Goal: Task Accomplishment & Management: Complete application form

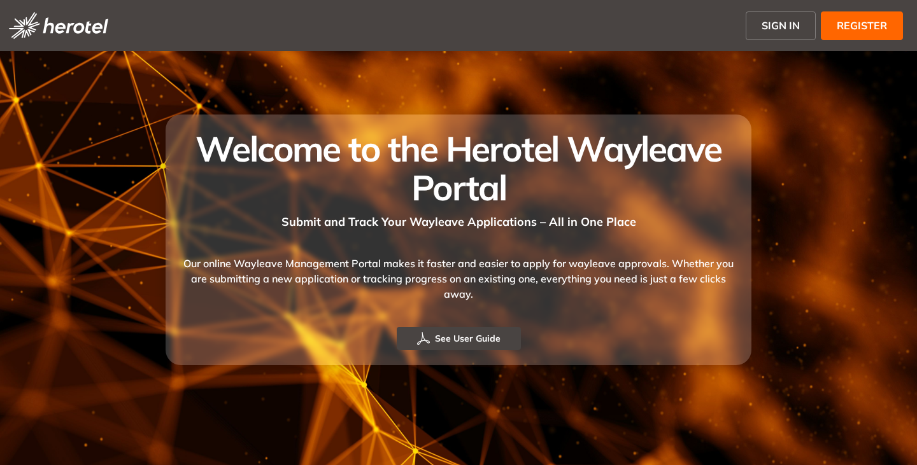
click at [773, 18] on span "SIGN IN" at bounding box center [780, 25] width 38 height 15
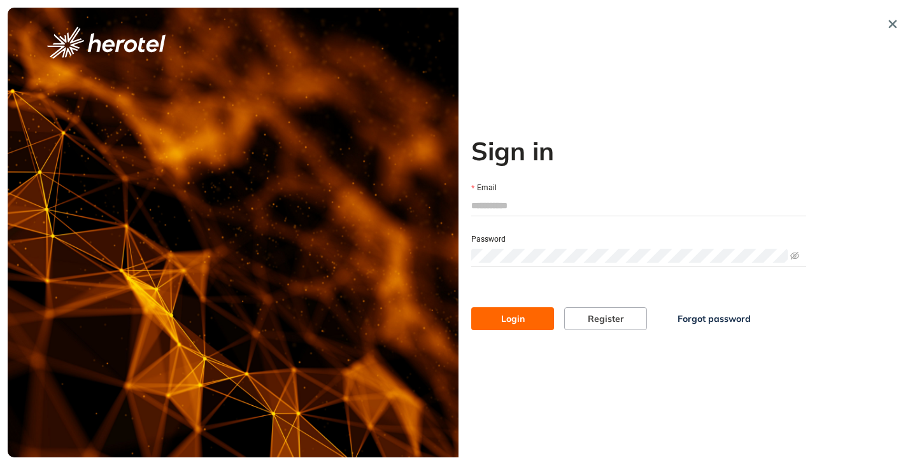
click at [486, 212] on input "Email" at bounding box center [638, 205] width 335 height 19
type input "**********"
click at [471, 307] on button "Login" at bounding box center [512, 318] width 83 height 23
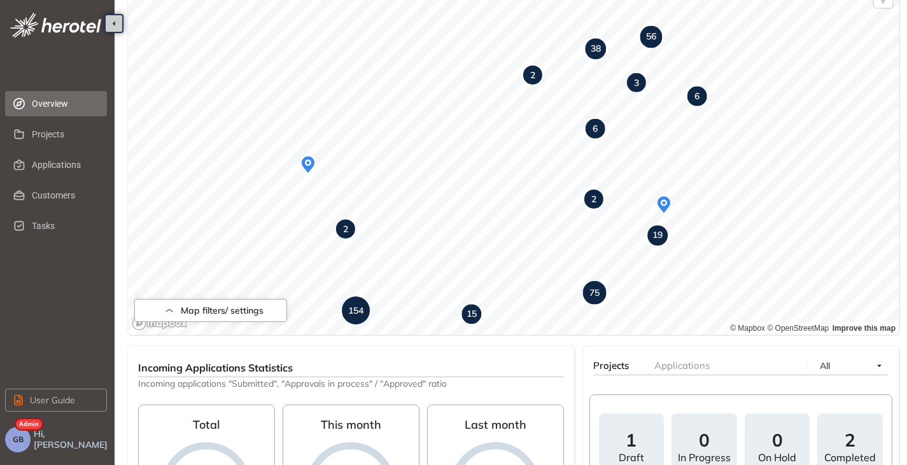
scroll to position [127, 0]
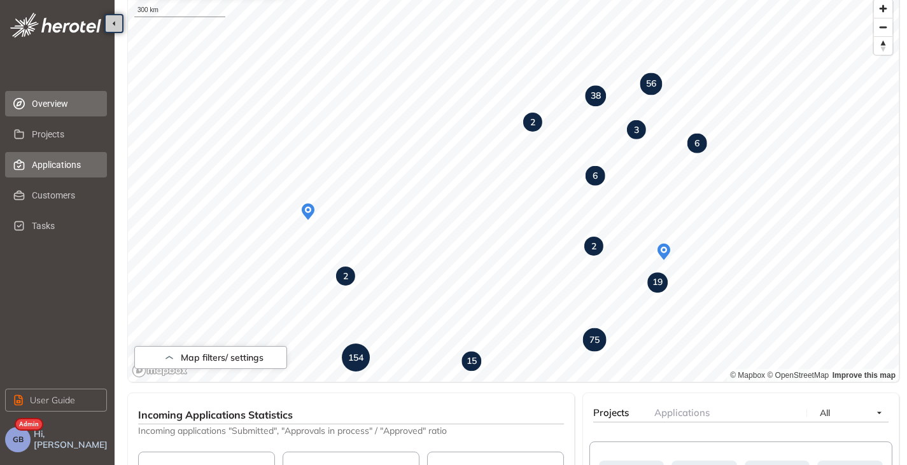
click at [54, 175] on span "Applications" at bounding box center [64, 164] width 65 height 25
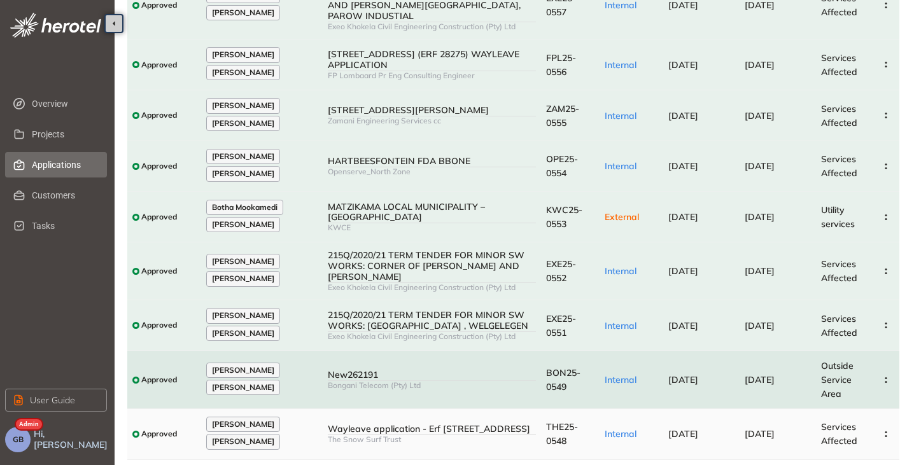
scroll to position [222, 0]
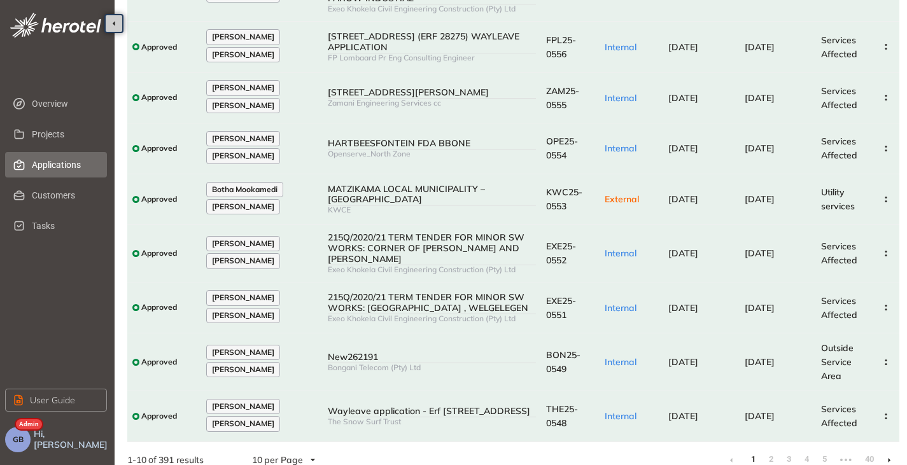
click at [884, 450] on li at bounding box center [889, 460] width 20 height 20
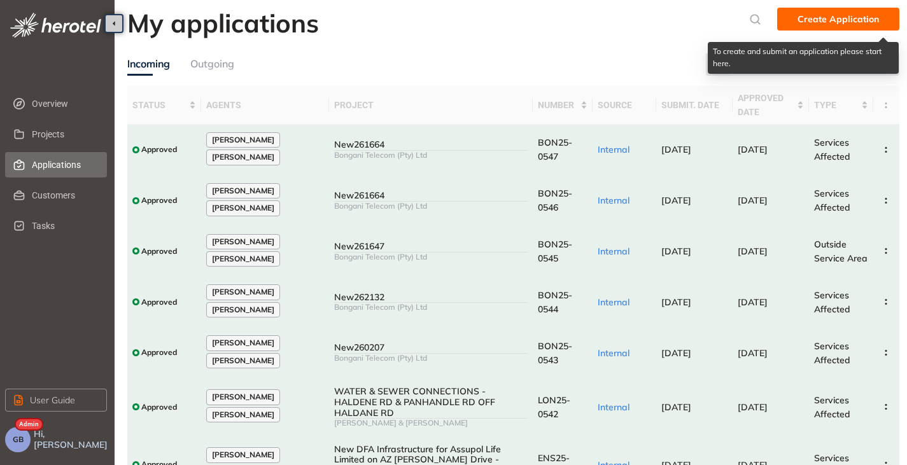
click at [840, 22] on span "Create Application" at bounding box center [838, 19] width 81 height 14
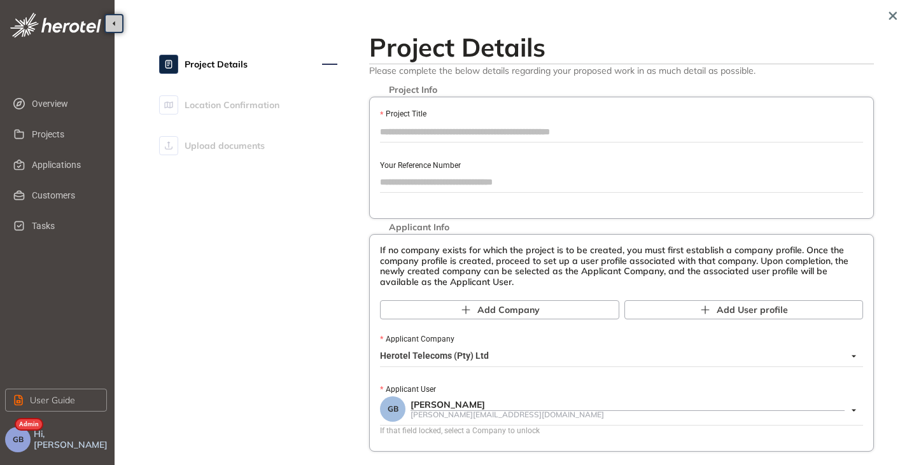
click at [418, 132] on input "Project Title" at bounding box center [621, 131] width 483 height 19
type input "**********"
click at [449, 178] on input "Your Reference Number" at bounding box center [621, 182] width 483 height 19
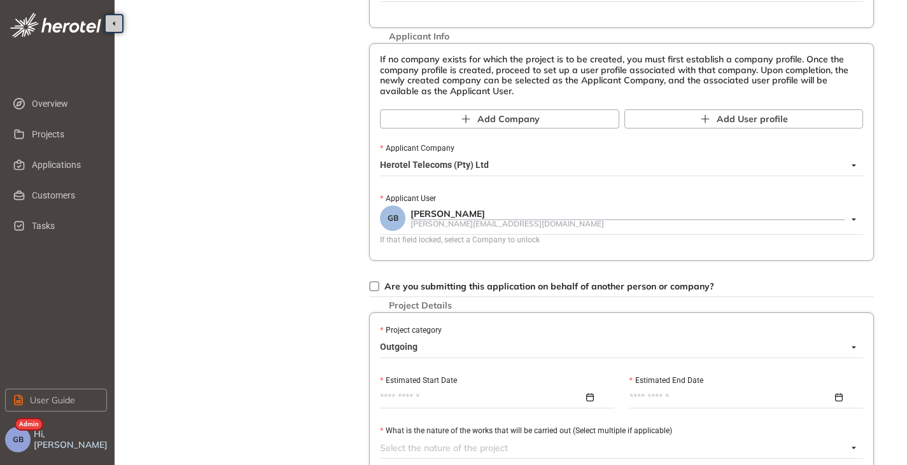
click at [422, 155] on span "Herotel Telecoms (Pty) Ltd" at bounding box center [618, 165] width 476 height 20
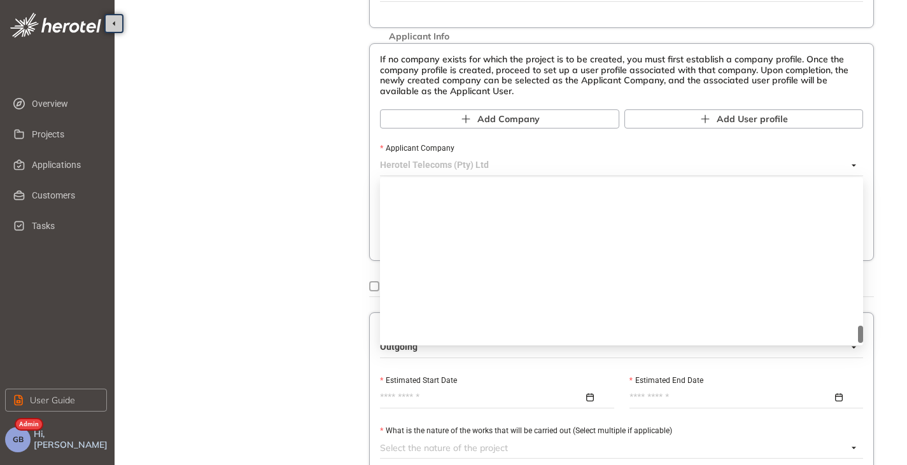
scroll to position [1375, 0]
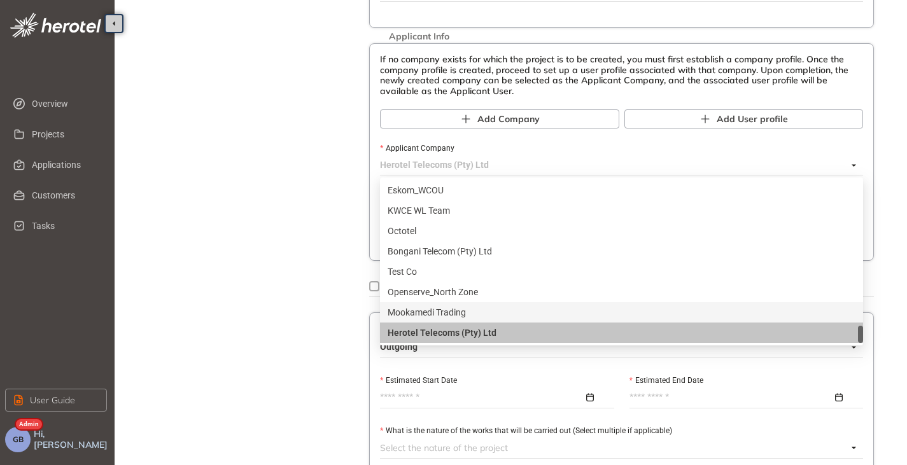
click at [444, 314] on div "Mookamedi Trading" at bounding box center [622, 313] width 468 height 14
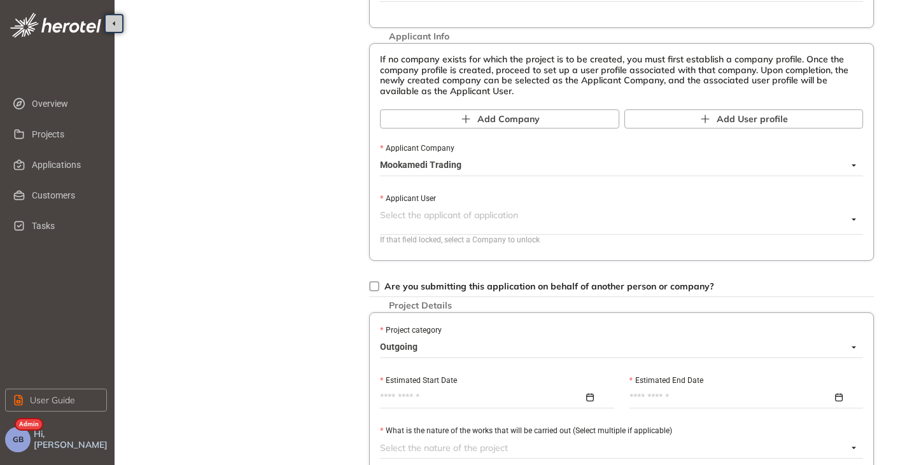
click at [416, 228] on span at bounding box center [613, 220] width 467 height 29
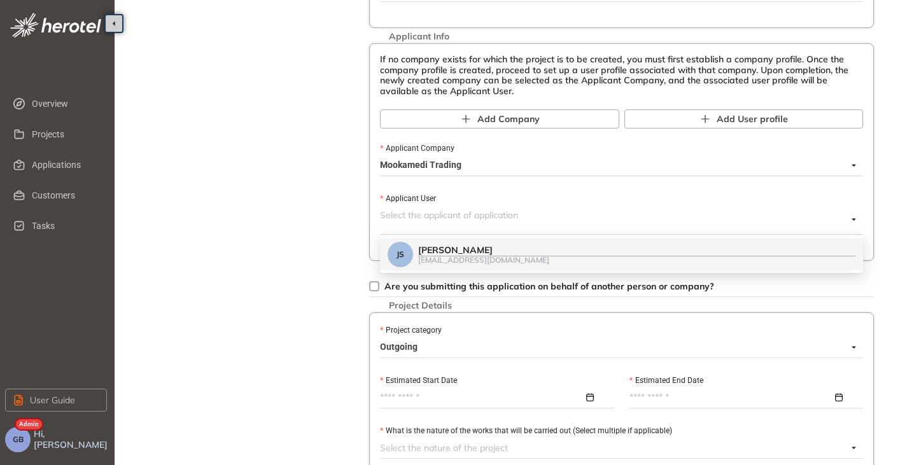
click at [467, 251] on div "[PERSON_NAME]" at bounding box center [636, 250] width 437 height 11
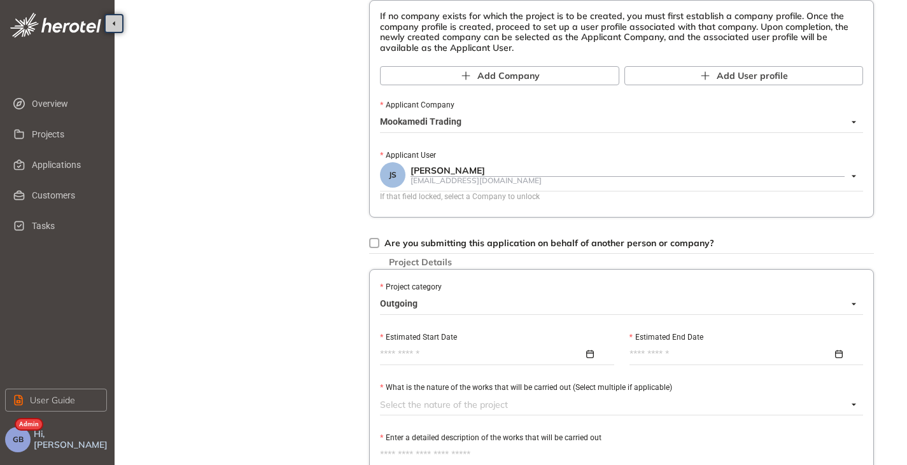
scroll to position [318, 0]
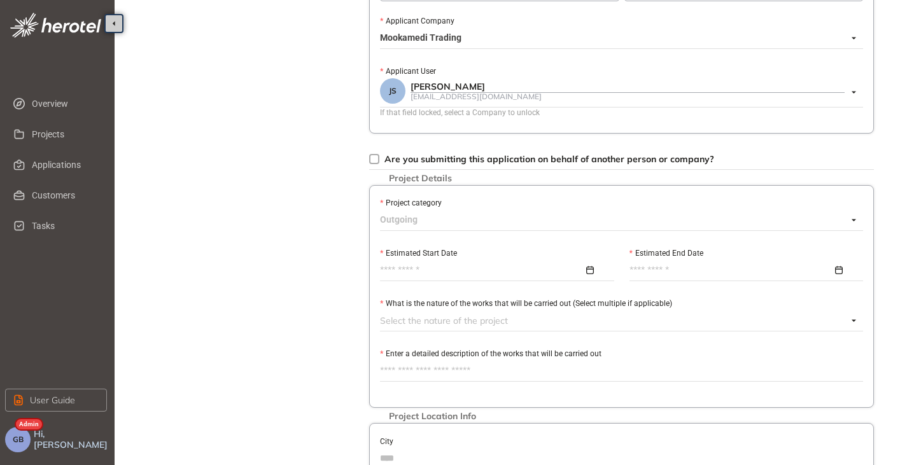
click at [456, 224] on span "Outgoing" at bounding box center [618, 220] width 476 height 20
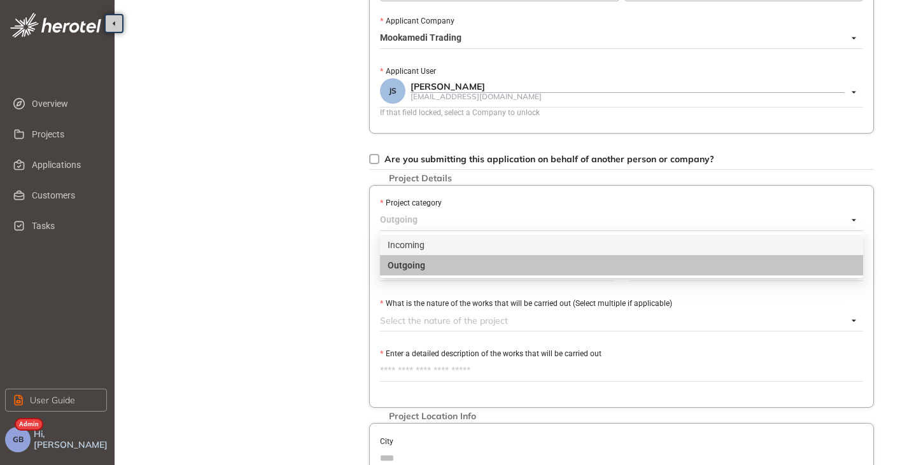
click at [437, 253] on div "Incoming" at bounding box center [621, 245] width 483 height 20
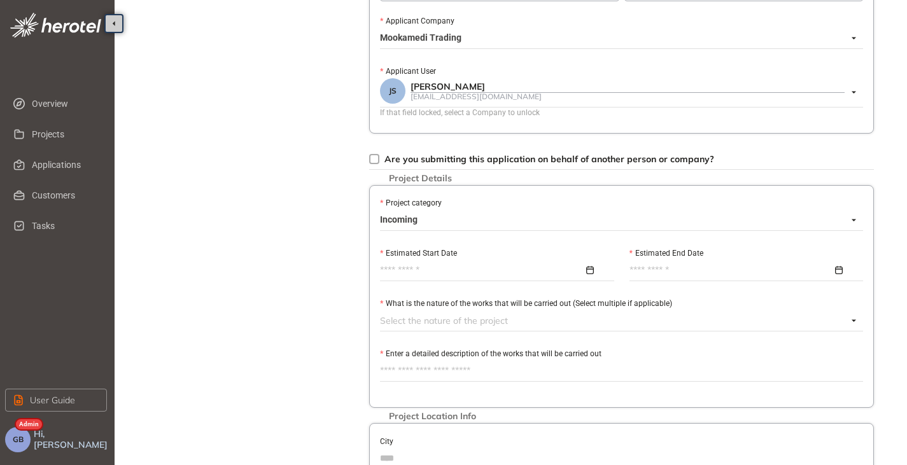
click at [419, 266] on input "Estimated Start Date" at bounding box center [482, 271] width 204 height 14
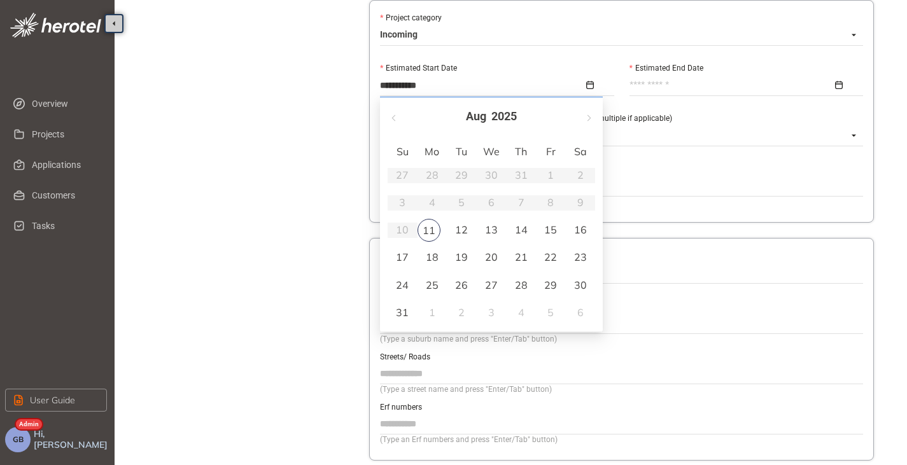
scroll to position [509, 0]
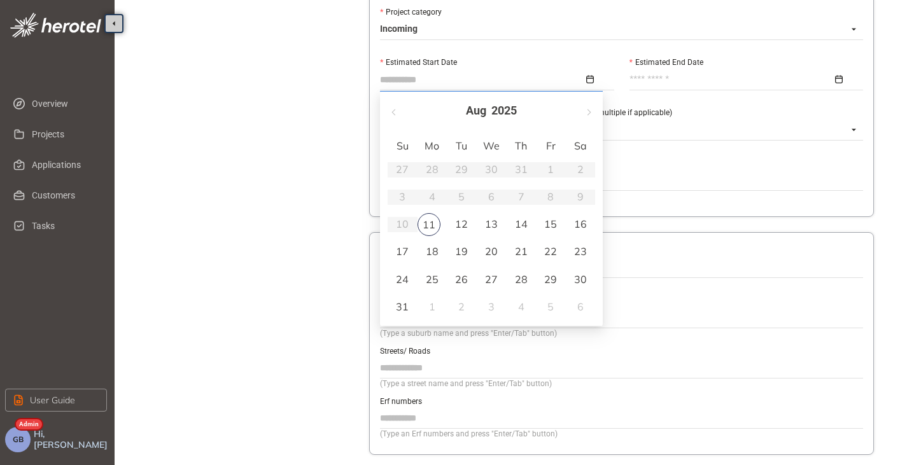
type input "**********"
click at [401, 257] on div "17" at bounding box center [402, 251] width 15 height 15
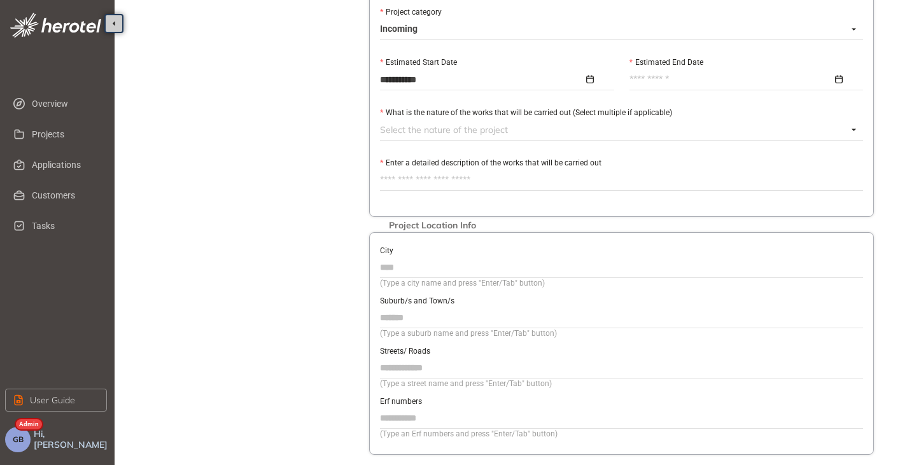
click at [686, 85] on input "Estimated End Date" at bounding box center [732, 80] width 204 height 14
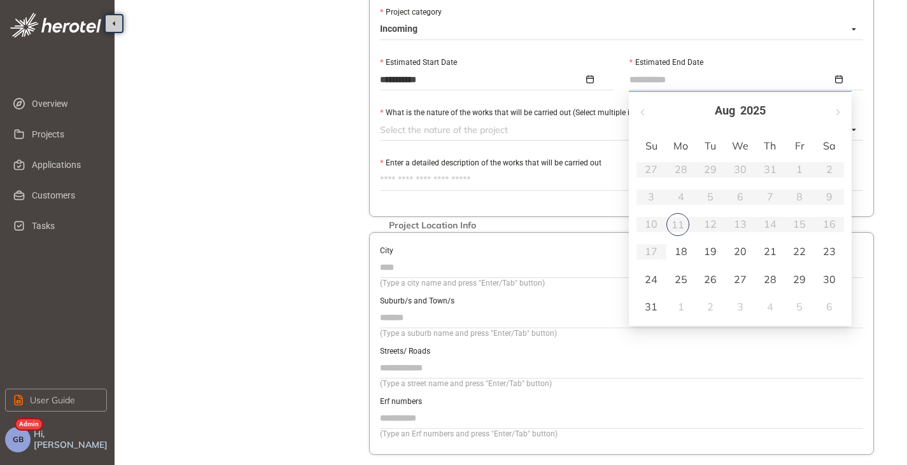
type input "**********"
click at [826, 280] on div "30" at bounding box center [829, 279] width 15 height 15
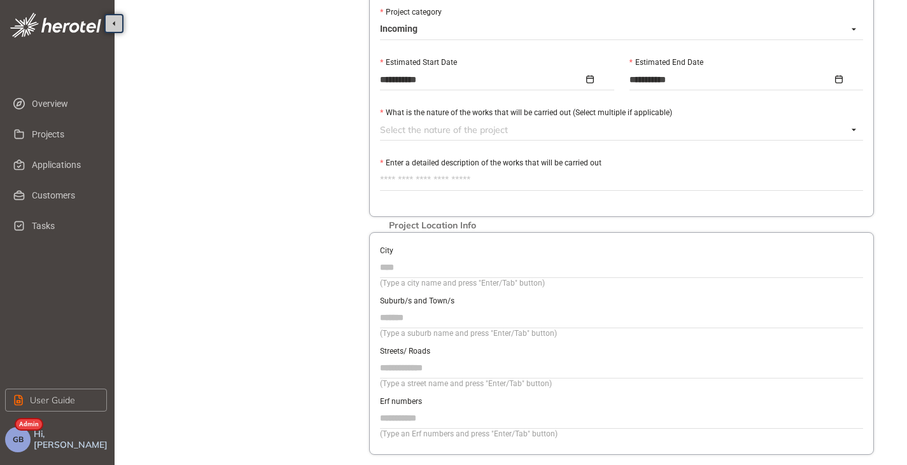
click at [405, 130] on div at bounding box center [614, 129] width 468 height 15
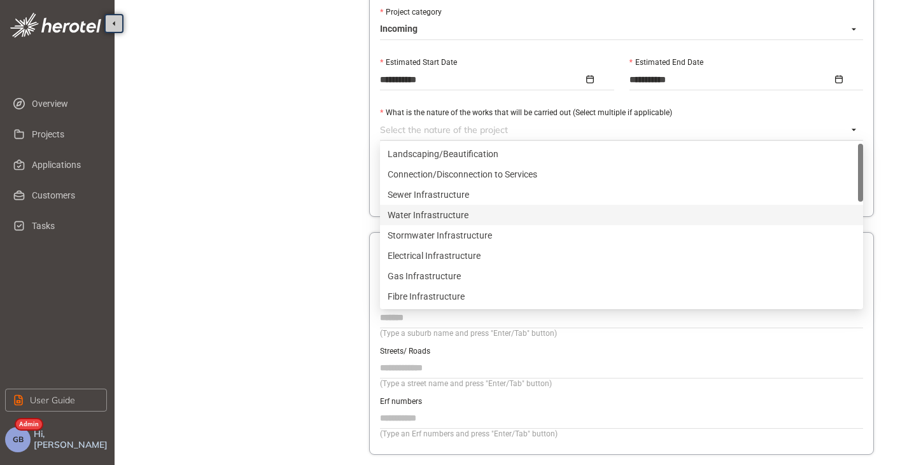
click at [463, 211] on div "Water Infrastructure" at bounding box center [622, 215] width 468 height 14
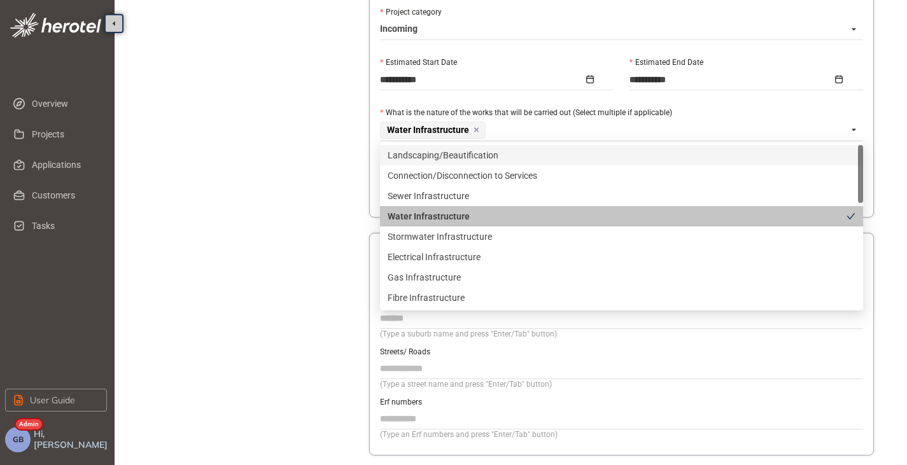
click at [297, 150] on div "Project Details Location Confirmation Upload documents" at bounding box center [248, 15] width 178 height 996
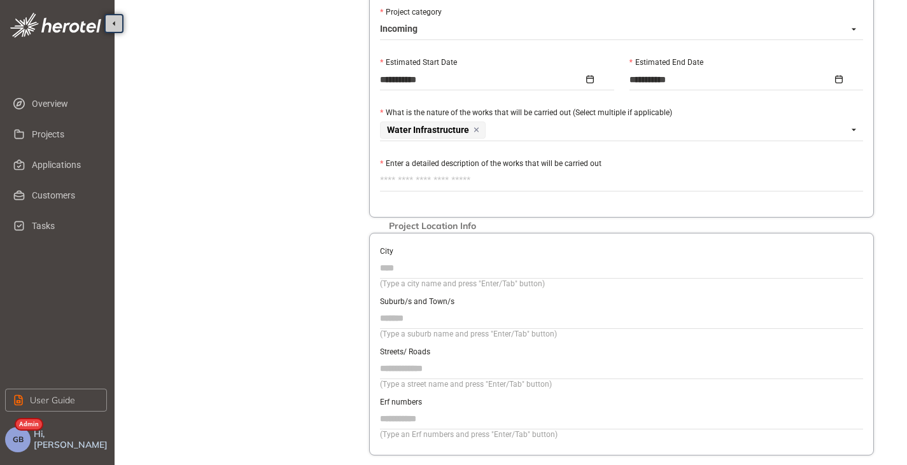
click at [416, 189] on textarea "Enter a detailed description of the works that will be carried out" at bounding box center [621, 181] width 483 height 20
type textarea "*"
type textarea "**"
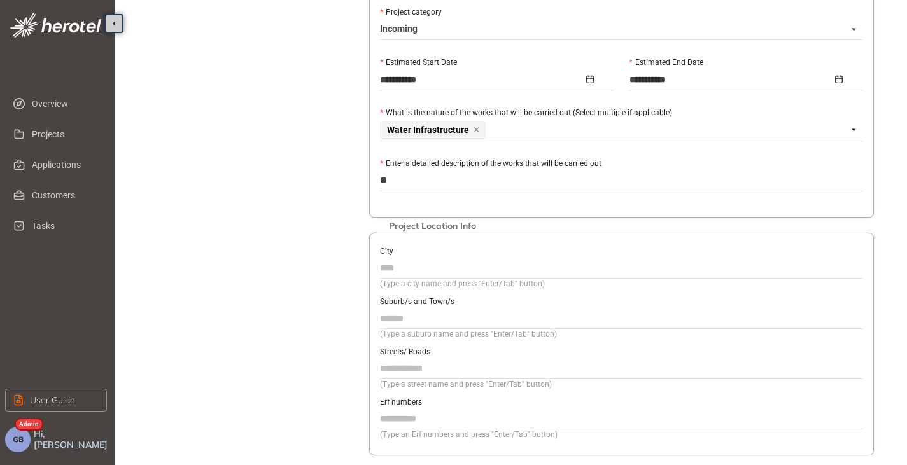
type textarea "***"
type textarea "****"
type textarea "*****"
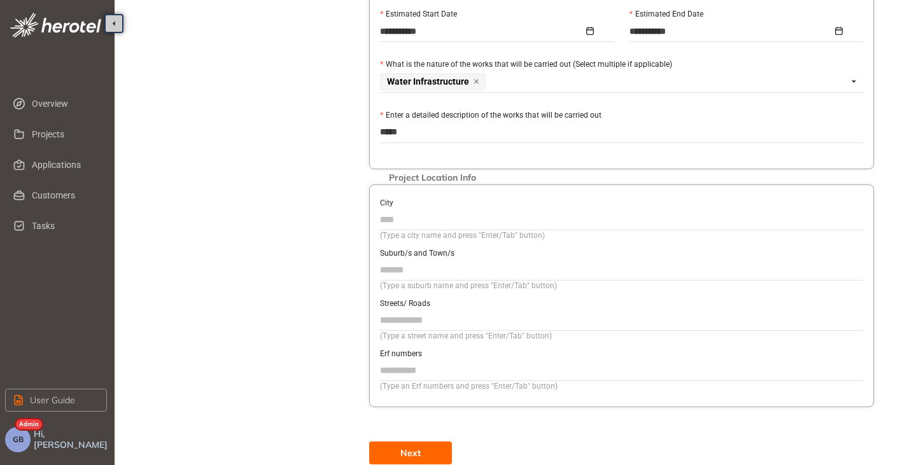
scroll to position [589, 0]
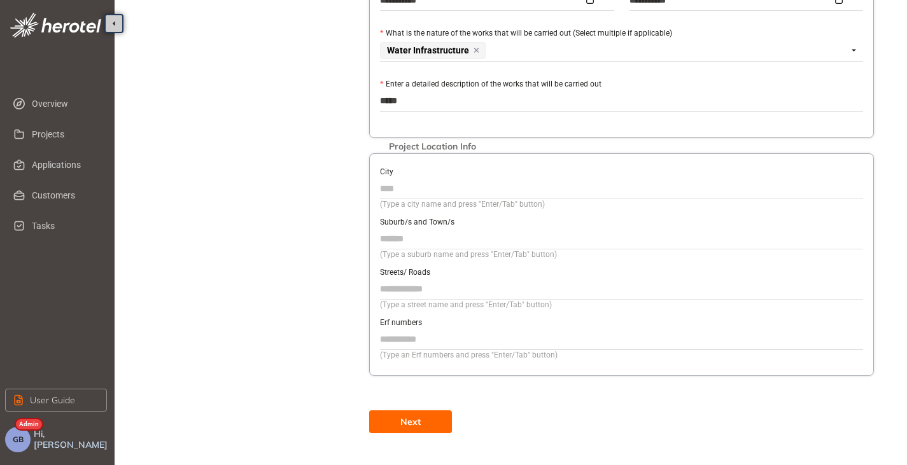
type textarea "*****"
click at [422, 190] on input "City" at bounding box center [621, 188] width 483 height 19
type input "**********"
click at [428, 236] on input "Suburb/s and Town/s" at bounding box center [621, 238] width 483 height 19
type input "*******"
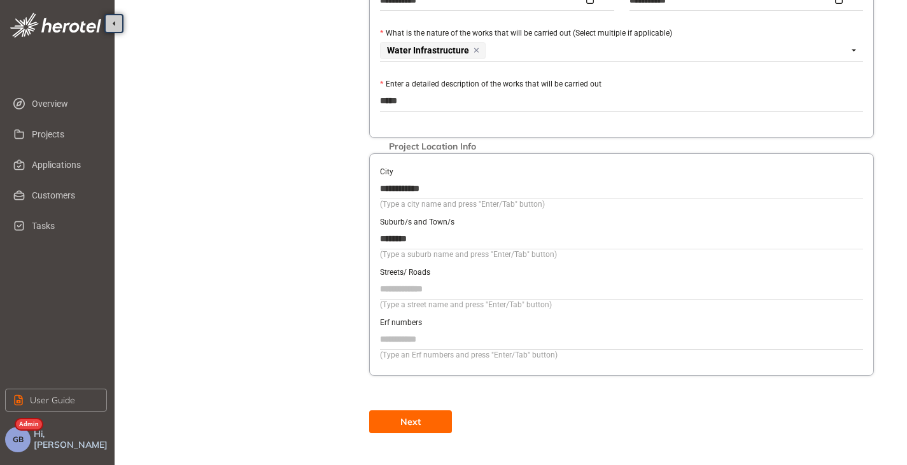
click at [399, 292] on input "Streets/ Roads" at bounding box center [621, 288] width 483 height 19
type input "**********"
click at [406, 417] on span "Next" at bounding box center [410, 422] width 20 height 14
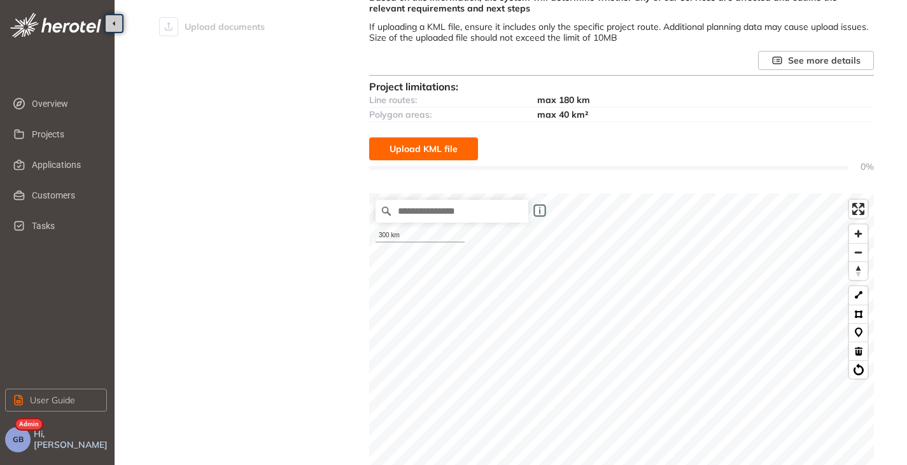
scroll to position [183, 0]
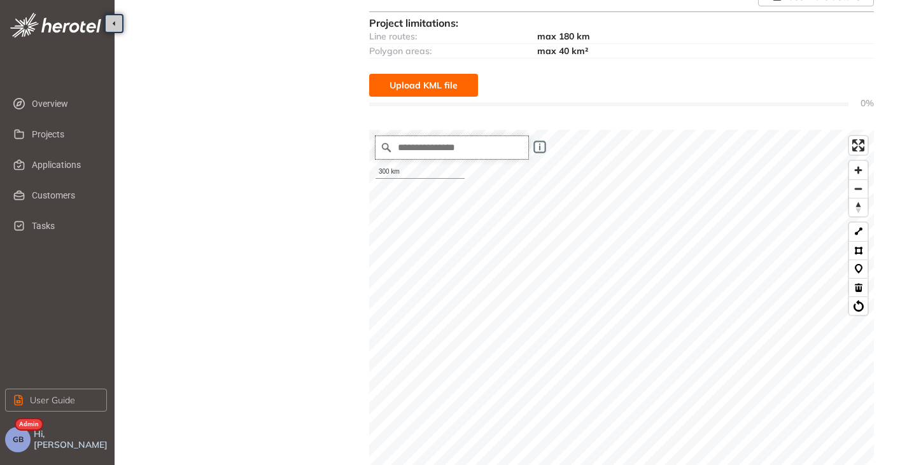
click at [445, 151] on input "Search place..." at bounding box center [452, 147] width 153 height 23
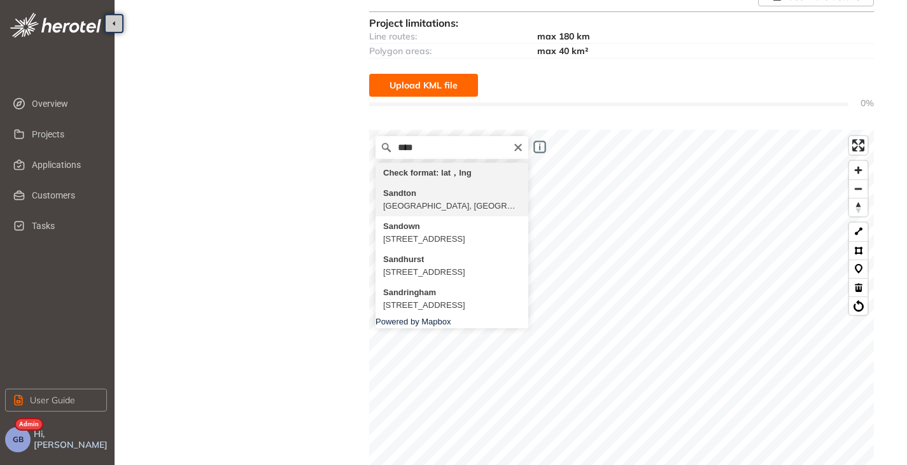
type input "**********"
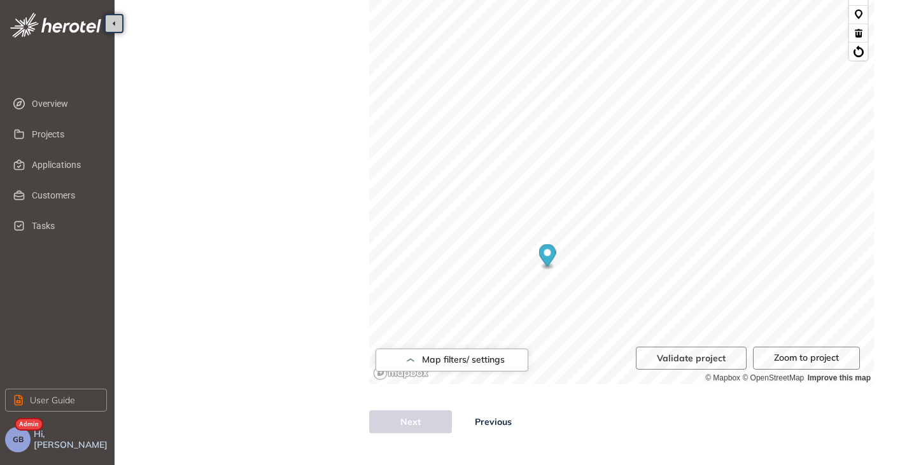
scroll to position [374, 0]
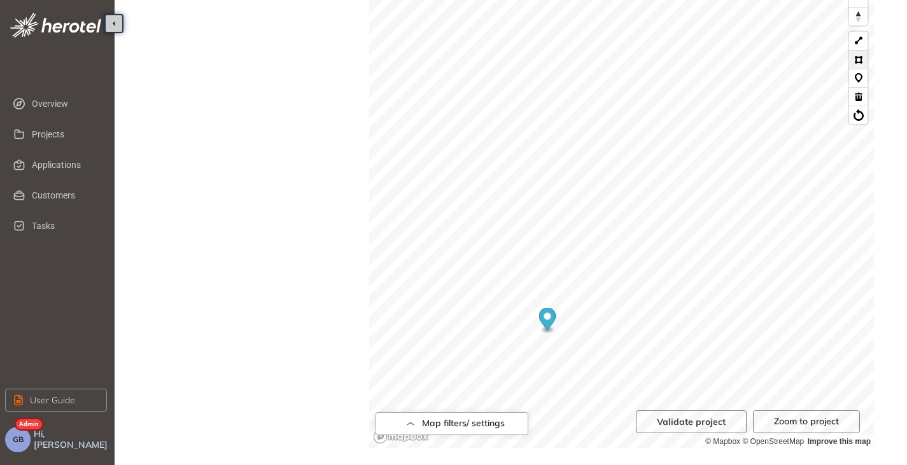
click at [859, 62] on button at bounding box center [858, 59] width 18 height 18
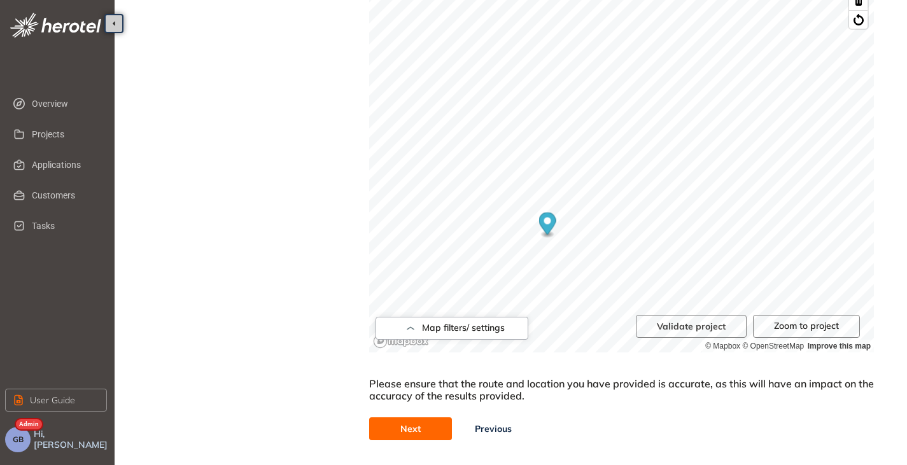
scroll to position [476, 0]
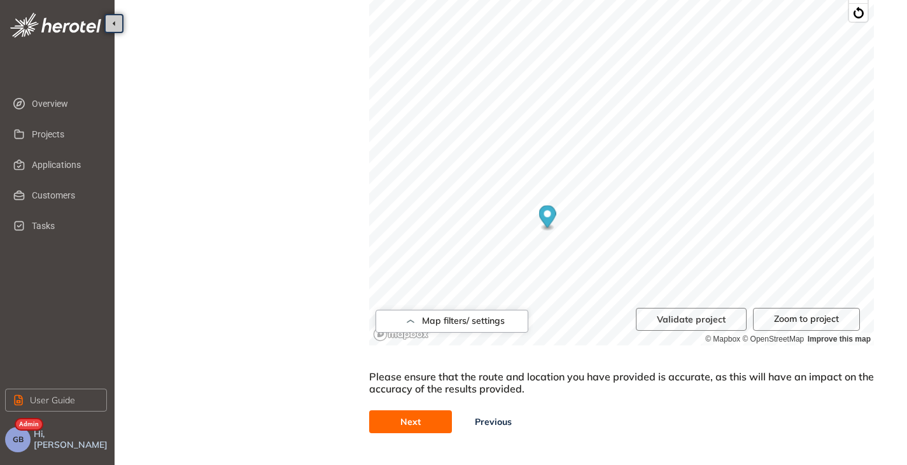
click at [423, 425] on button "Next" at bounding box center [410, 422] width 83 height 23
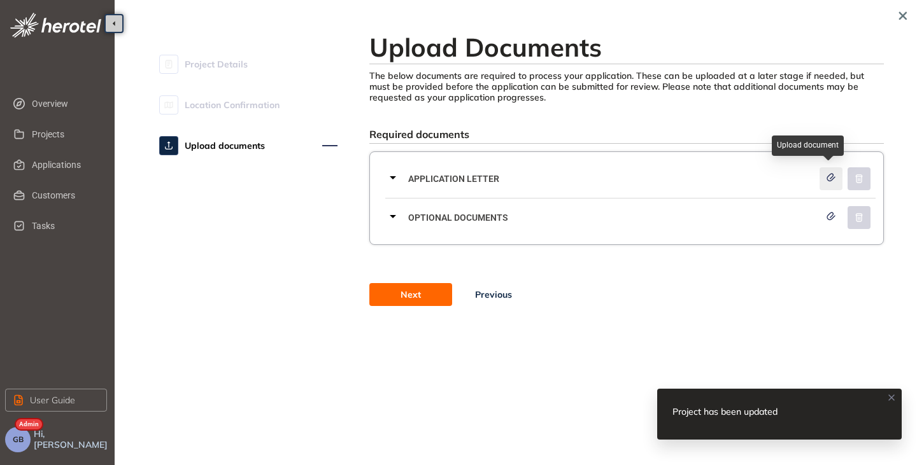
click at [826, 181] on icon "button" at bounding box center [830, 177] width 13 height 9
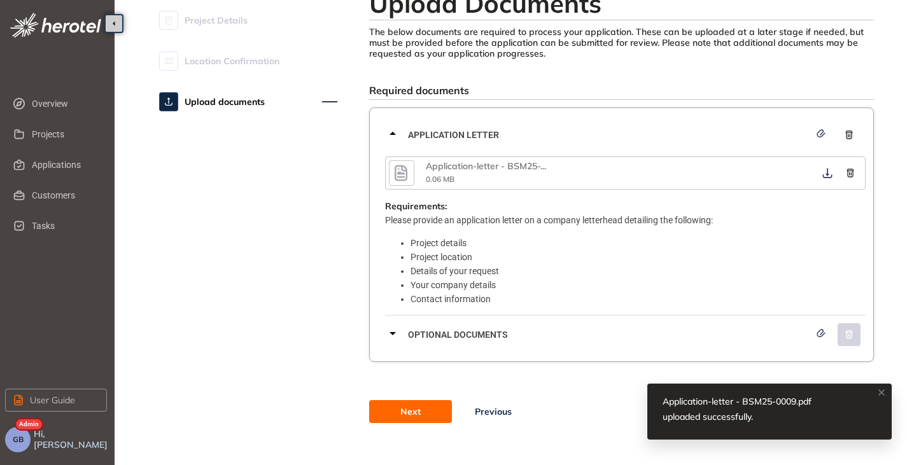
scroll to position [59, 0]
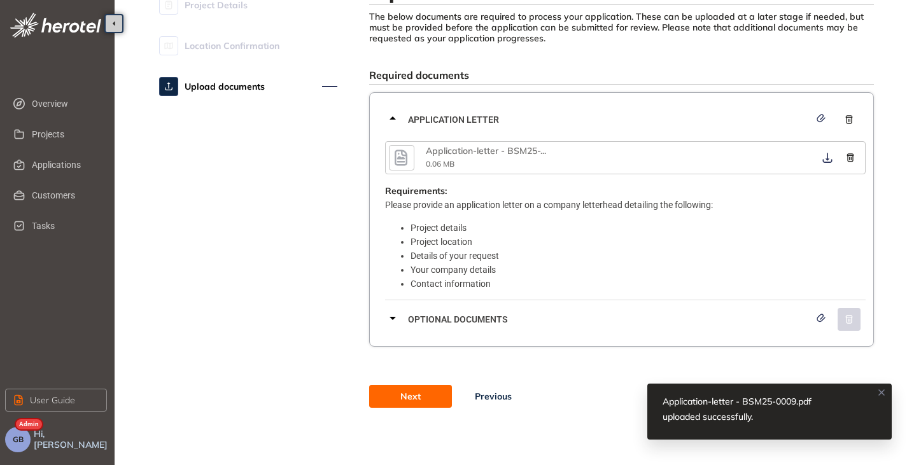
click at [404, 391] on span "Next" at bounding box center [410, 397] width 20 height 14
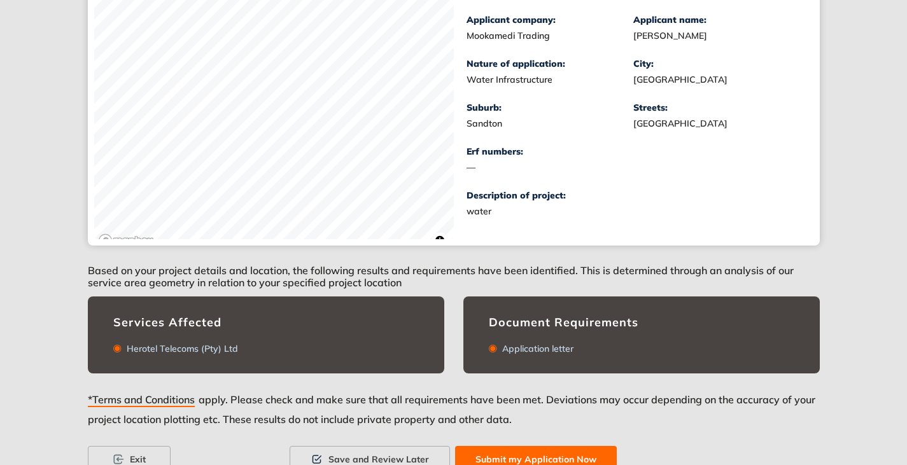
scroll to position [284, 0]
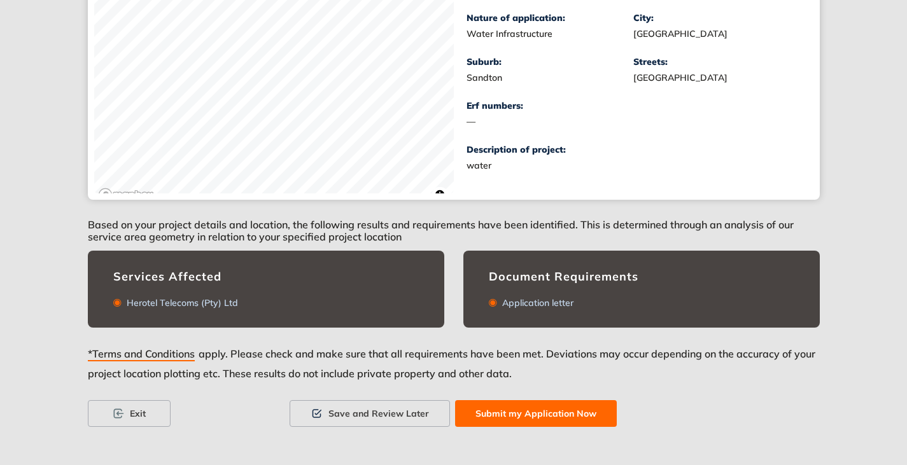
click at [508, 415] on span "Submit my Application Now" at bounding box center [536, 414] width 121 height 14
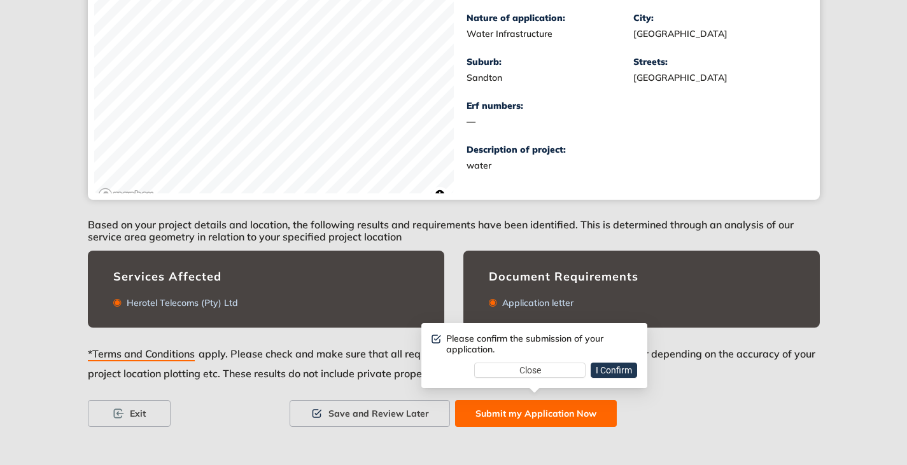
click at [611, 372] on span "I Confirm" at bounding box center [614, 370] width 36 height 14
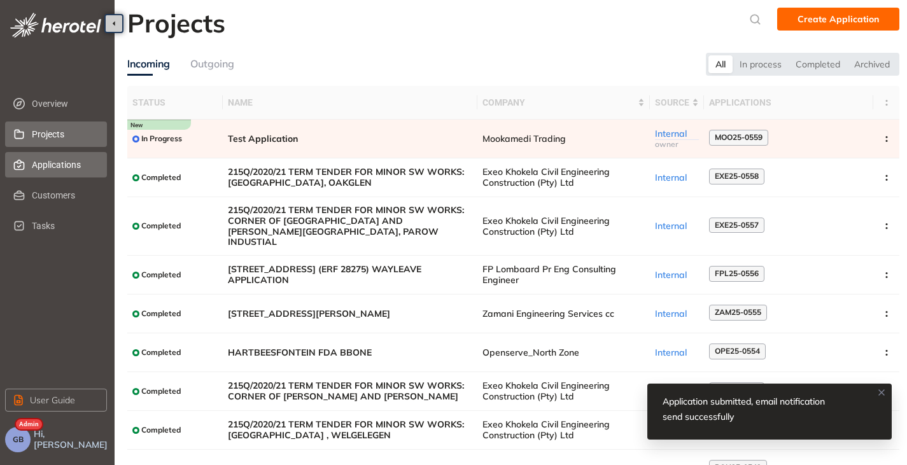
click at [39, 169] on span "Applications" at bounding box center [64, 164] width 65 height 25
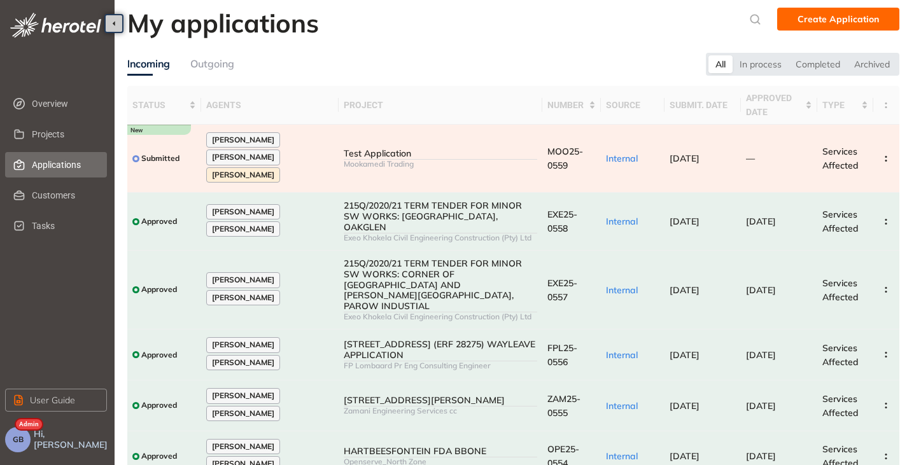
click at [437, 157] on div "Test Application" at bounding box center [441, 153] width 194 height 11
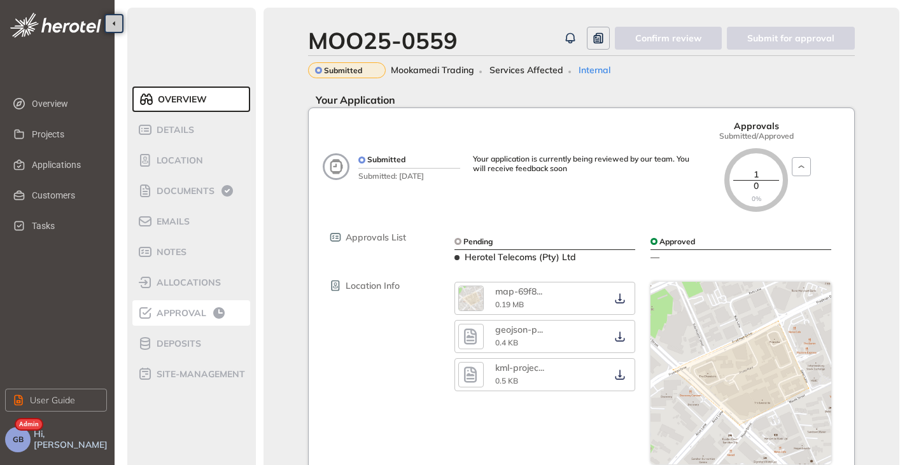
click at [174, 316] on span "Approval" at bounding box center [179, 313] width 53 height 11
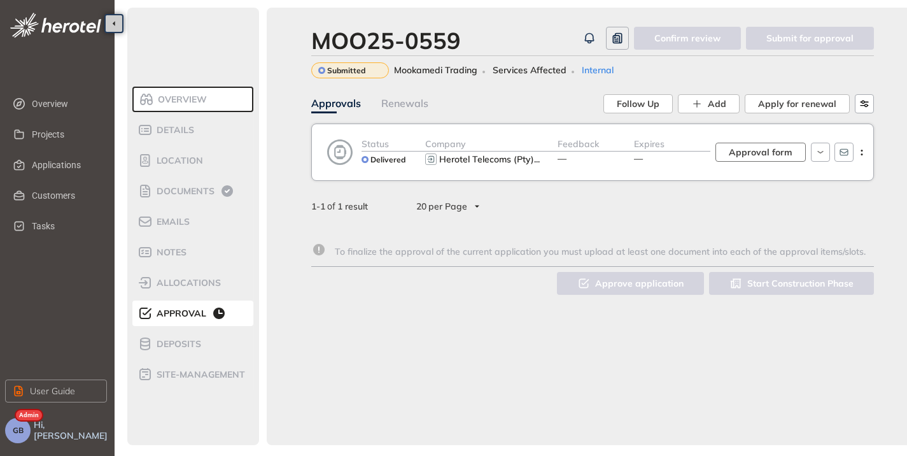
click at [779, 150] on span "Approval form" at bounding box center [761, 152] width 64 height 14
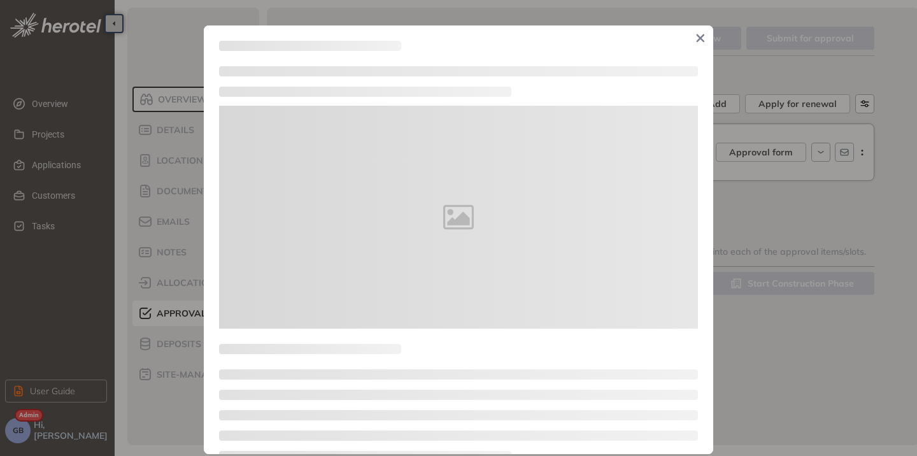
type textarea "**********"
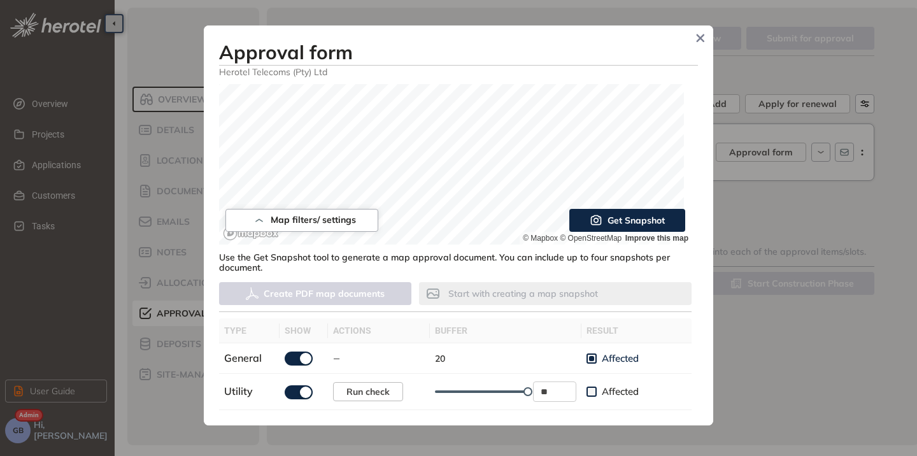
scroll to position [191, 0]
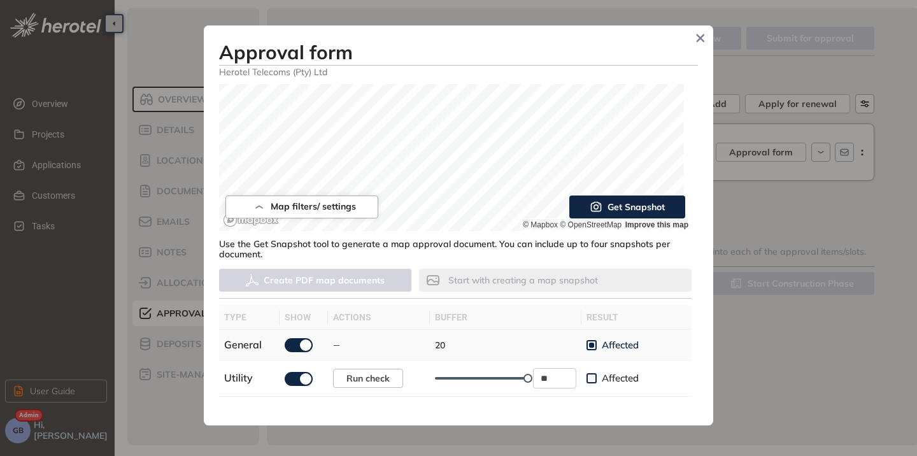
click at [295, 342] on button "button" at bounding box center [299, 345] width 28 height 14
click at [300, 340] on div "button" at bounding box center [305, 344] width 11 height 11
click at [365, 374] on span "Run check" at bounding box center [367, 378] width 43 height 14
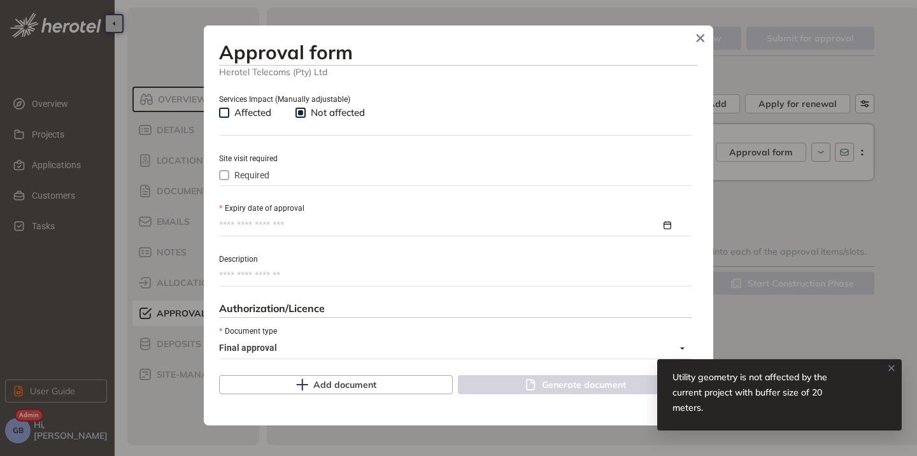
scroll to position [509, 0]
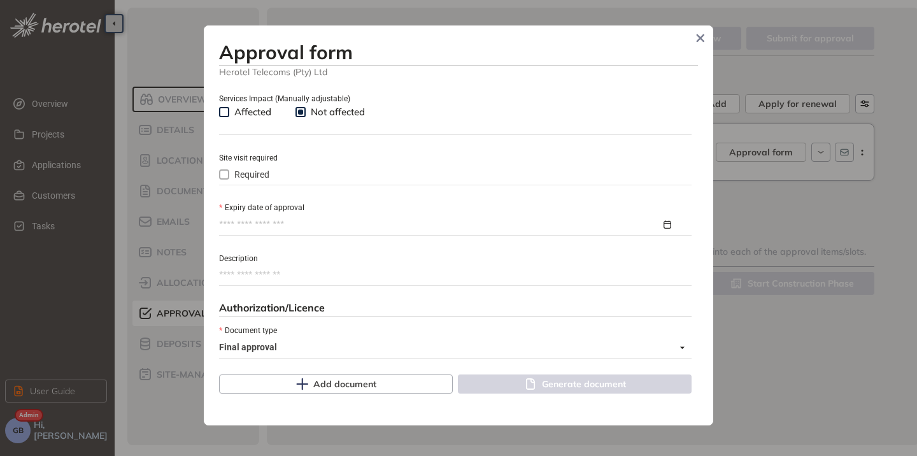
click at [264, 230] on body "**********" at bounding box center [453, 228] width 907 height 456
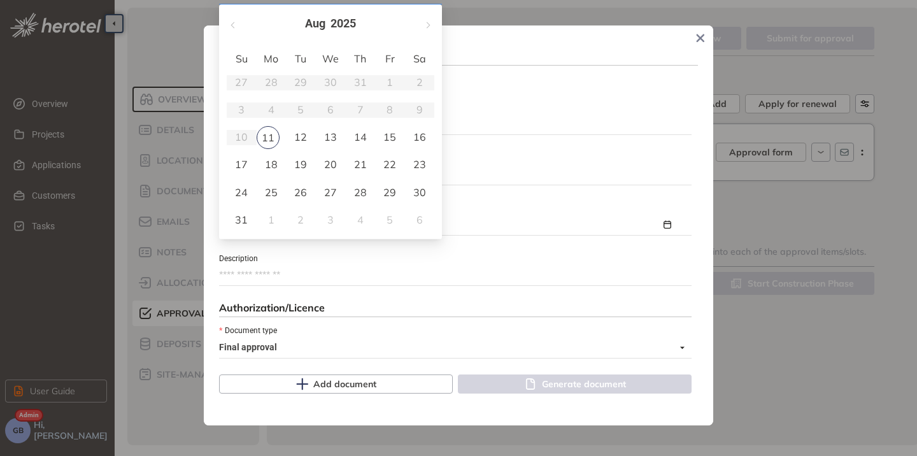
type input "**********"
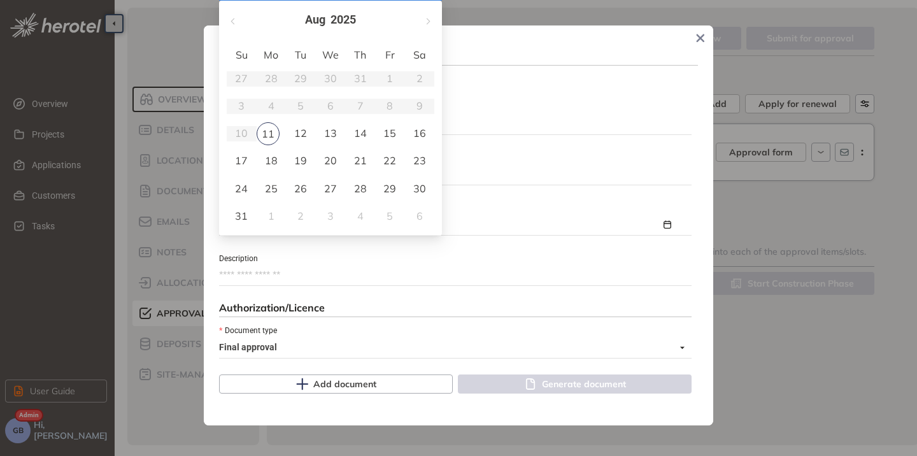
type input "**********"
click at [236, 215] on div "31" at bounding box center [241, 215] width 15 height 15
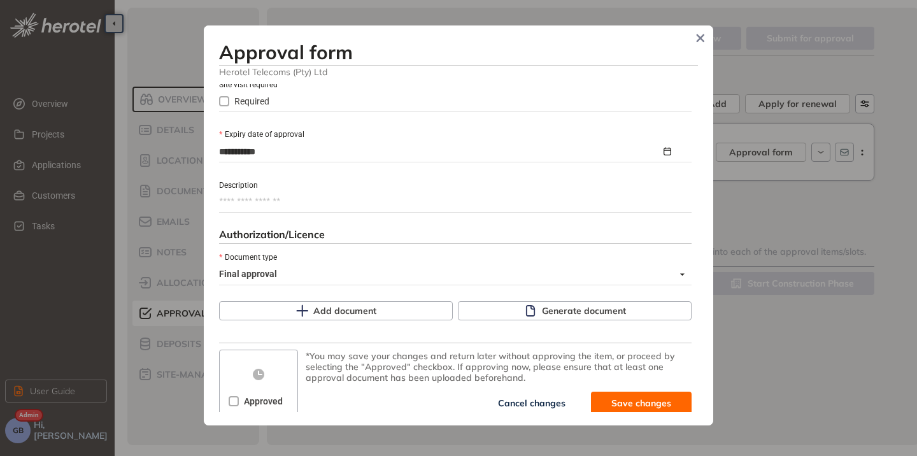
scroll to position [585, 0]
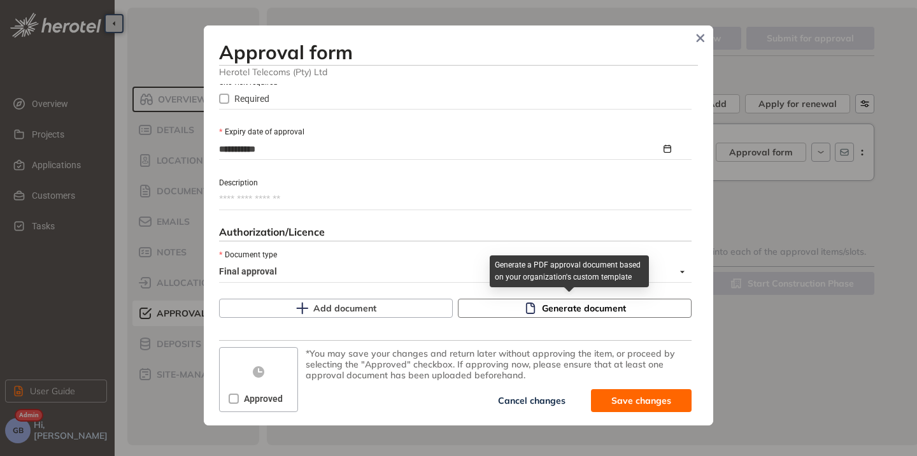
click at [533, 303] on button "Generate document" at bounding box center [575, 308] width 234 height 19
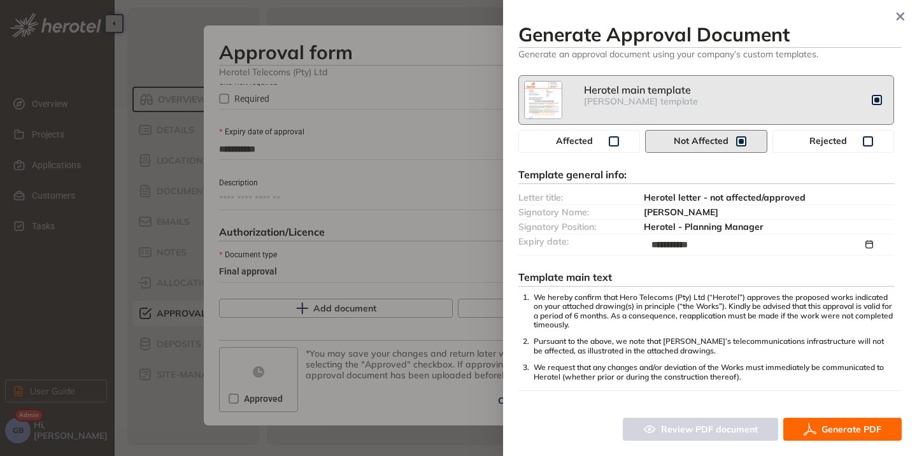
click at [836, 428] on span "Generate PDF" at bounding box center [851, 429] width 60 height 14
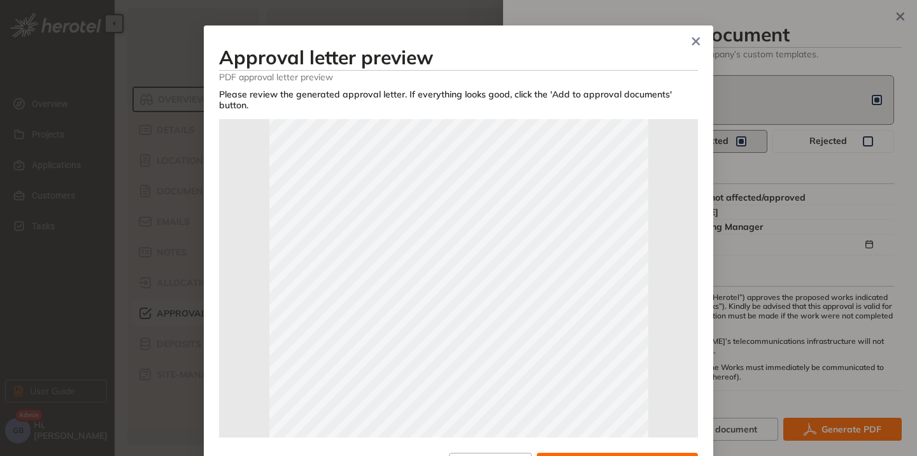
scroll to position [127, 0]
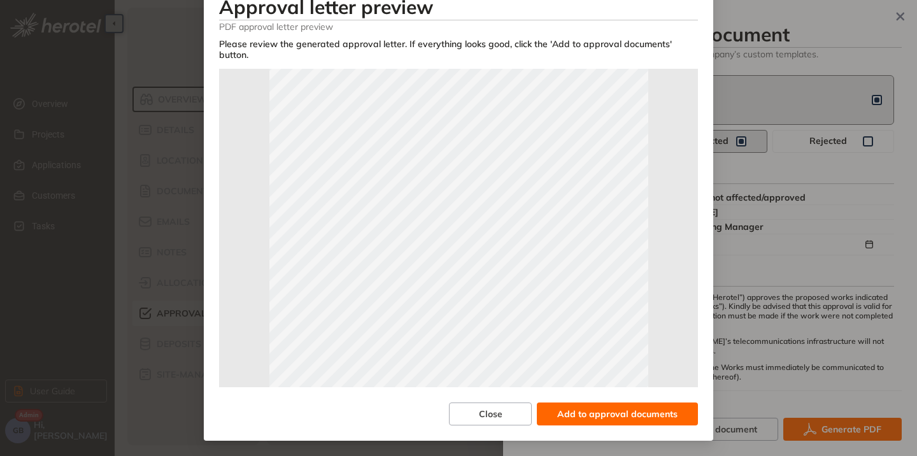
click at [597, 411] on span "Add to approval documents" at bounding box center [617, 414] width 120 height 14
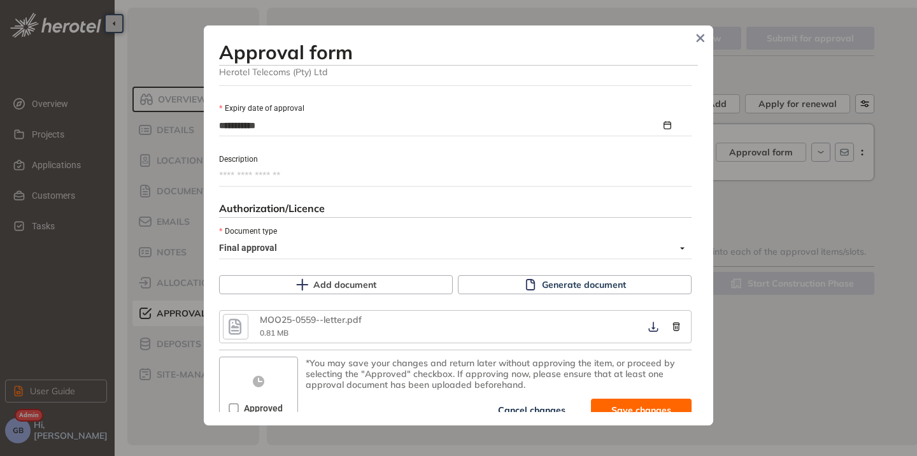
scroll to position [618, 0]
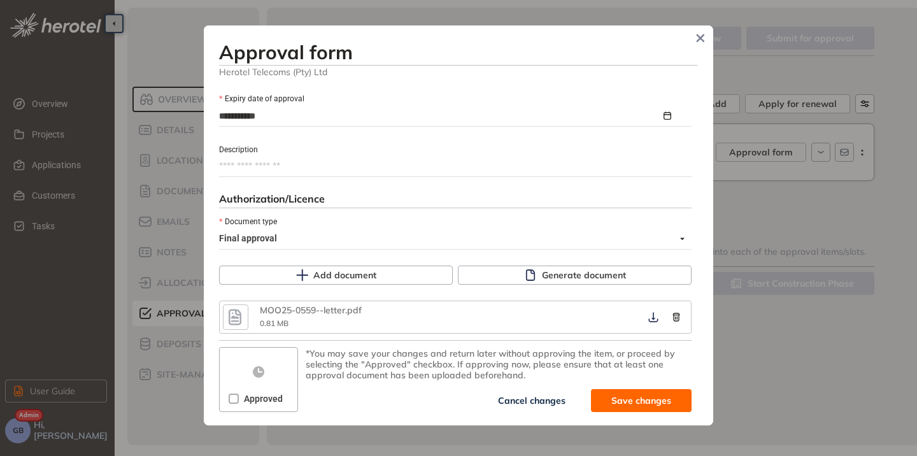
click at [238, 311] on icon "button" at bounding box center [235, 317] width 13 height 16
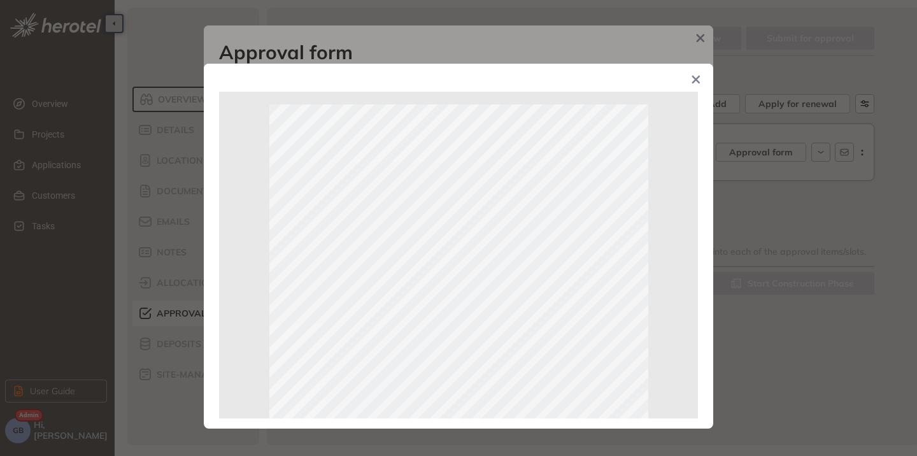
click at [693, 79] on icon "Close" at bounding box center [695, 79] width 9 height 9
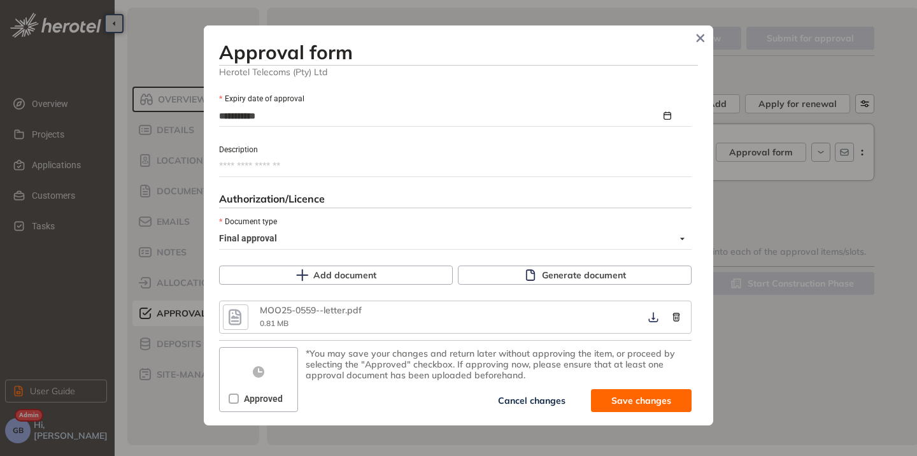
click at [236, 392] on label "Approved" at bounding box center [258, 398] width 59 height 14
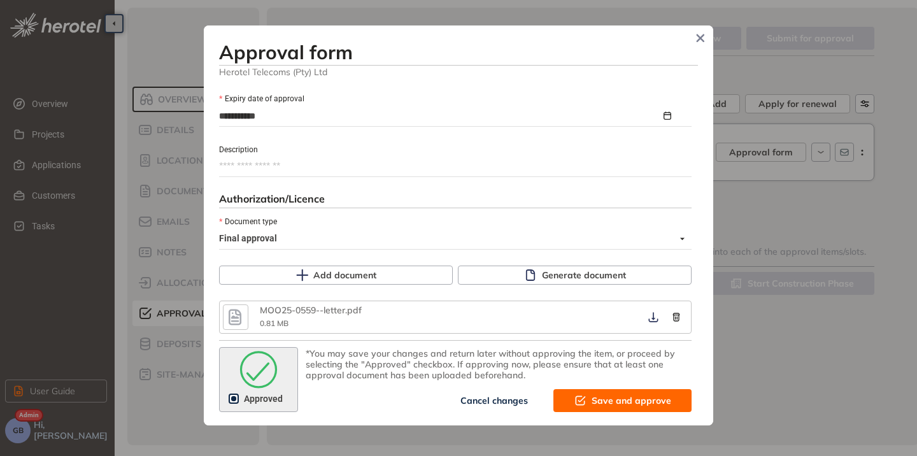
click at [597, 404] on span "Save and approve" at bounding box center [631, 400] width 80 height 14
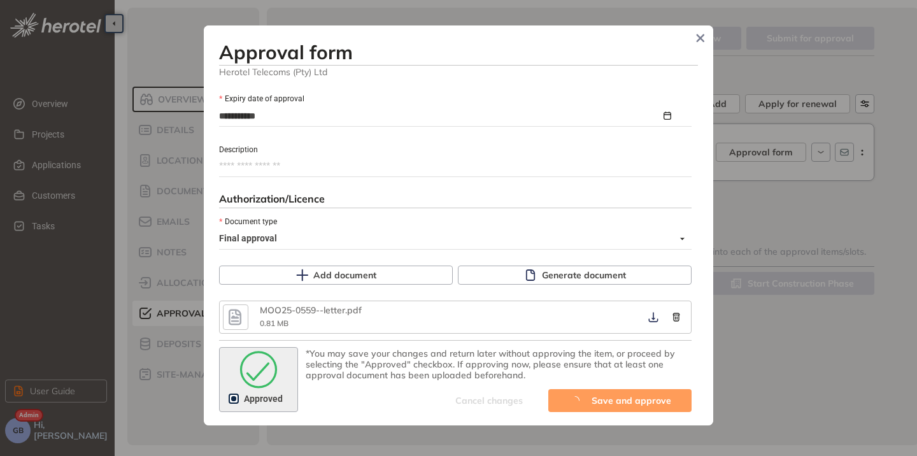
type textarea "**********"
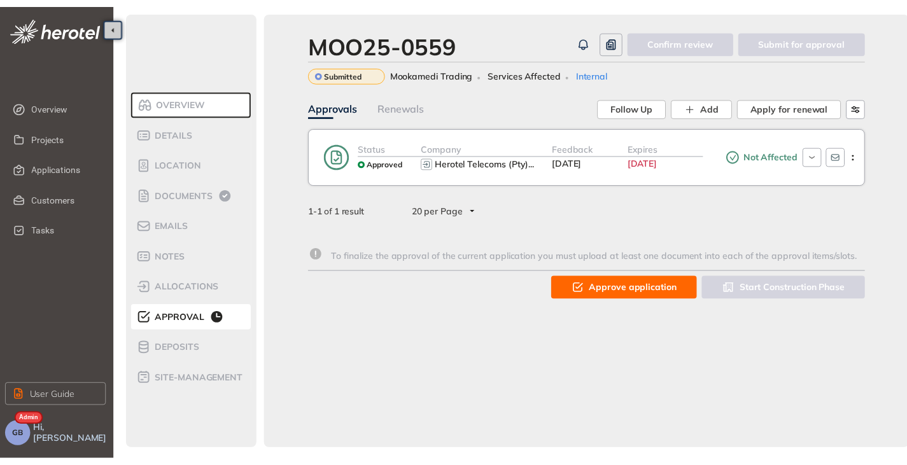
scroll to position [817, 0]
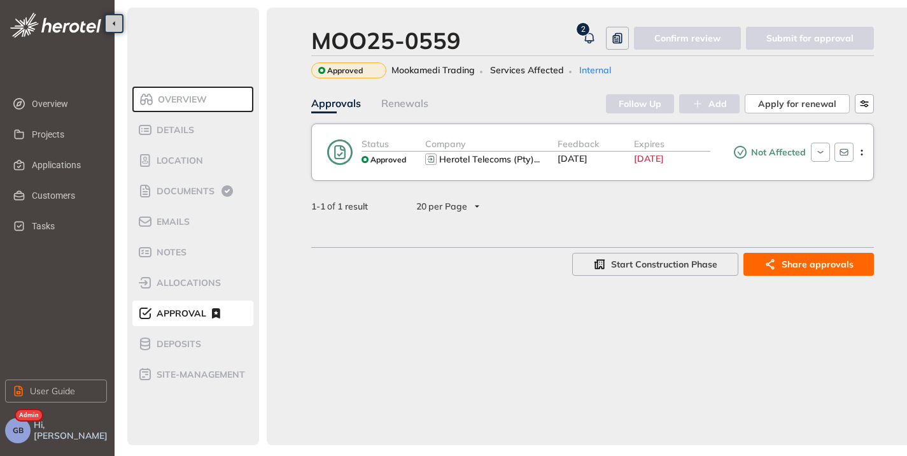
click at [712, 167] on div "Not Affected" at bounding box center [757, 152] width 95 height 31
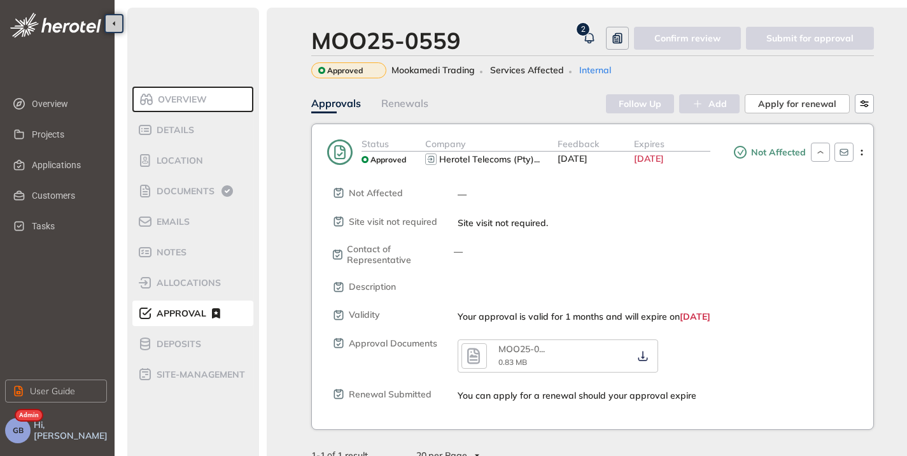
click at [708, 162] on div "Expires [DATE]" at bounding box center [672, 152] width 76 height 31
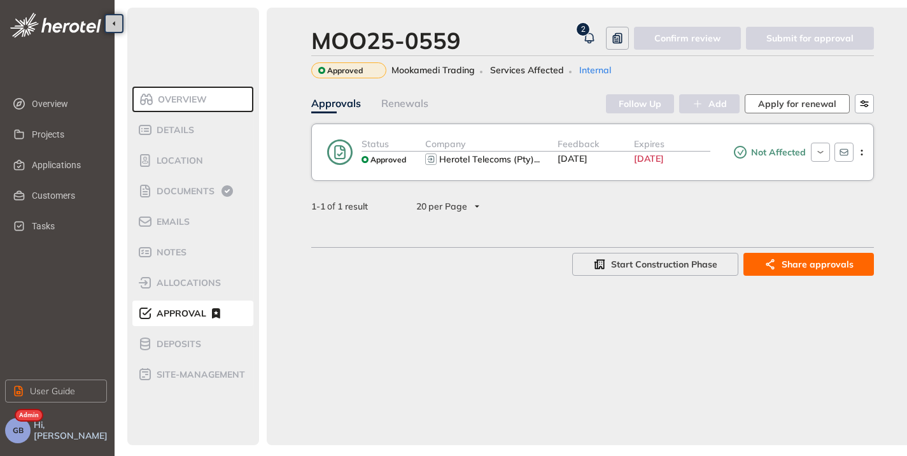
click at [811, 105] on span "Apply for renewal" at bounding box center [797, 104] width 78 height 14
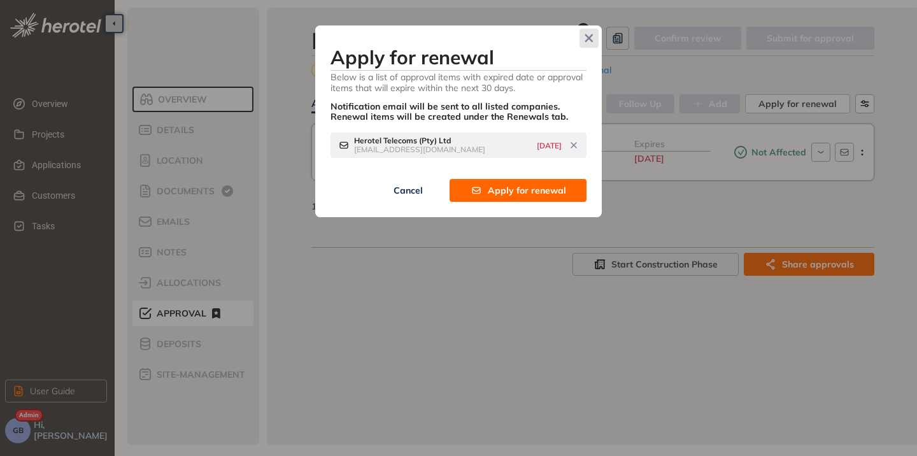
click at [588, 39] on icon "Close" at bounding box center [588, 38] width 9 height 9
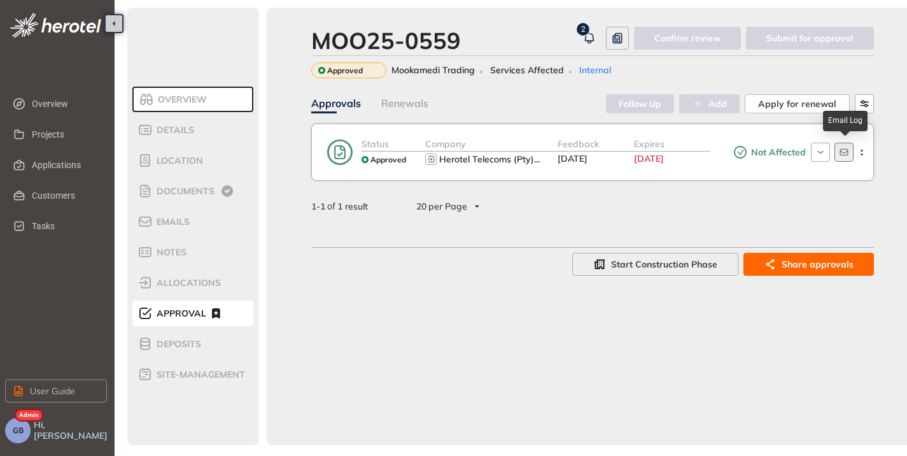
click at [838, 157] on button "button" at bounding box center [844, 152] width 19 height 19
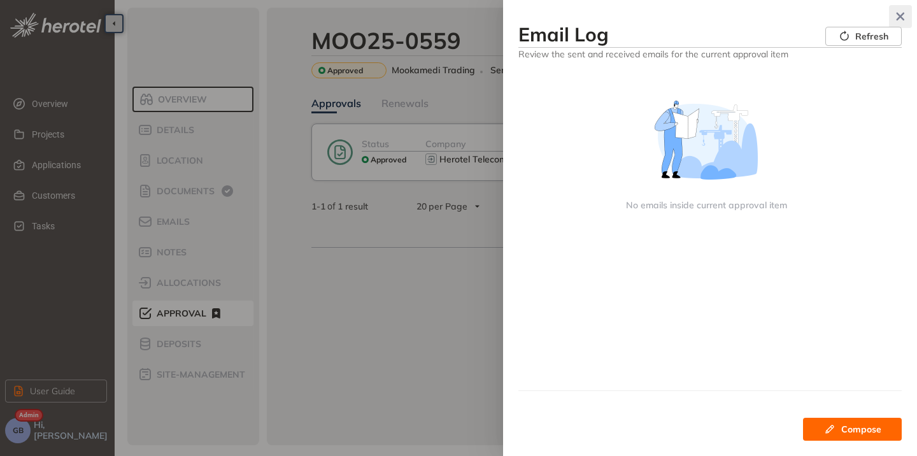
click at [904, 13] on icon "button" at bounding box center [900, 16] width 13 height 9
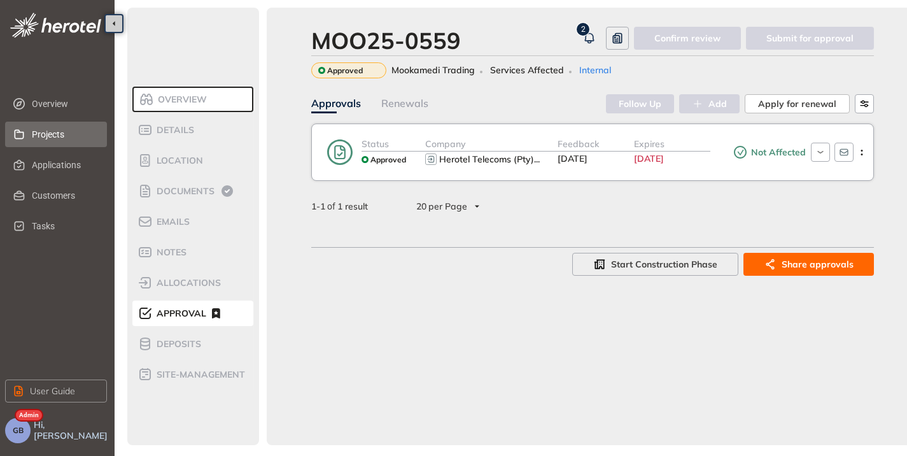
click at [55, 141] on span "Projects" at bounding box center [64, 134] width 65 height 25
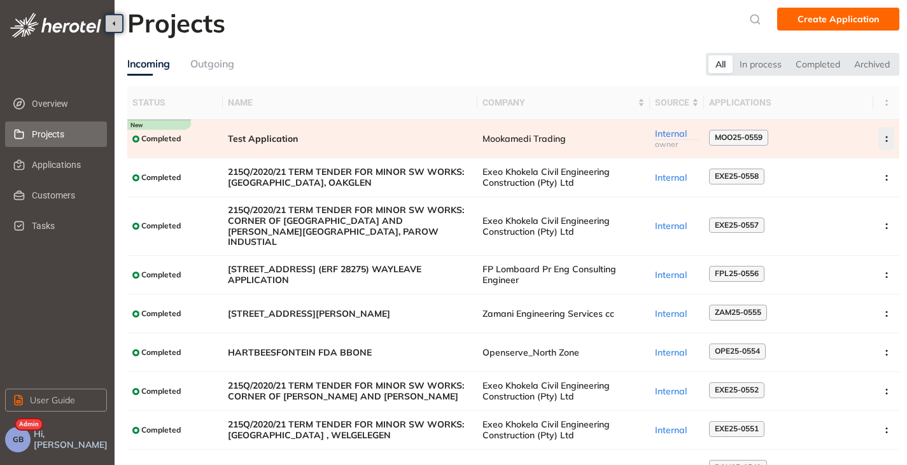
click at [886, 137] on circle "button" at bounding box center [886, 137] width 2 height 2
click at [826, 164] on span "Archive project" at bounding box center [827, 169] width 66 height 11
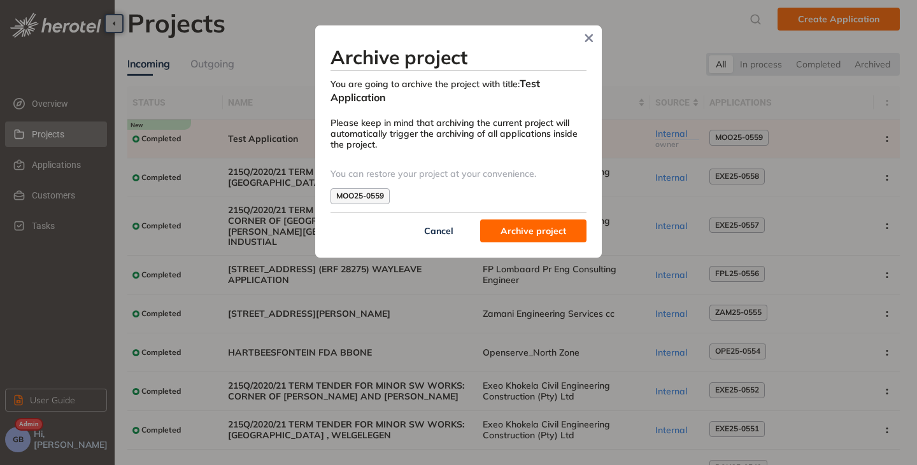
click at [512, 230] on span "Archive project" at bounding box center [533, 231] width 66 height 14
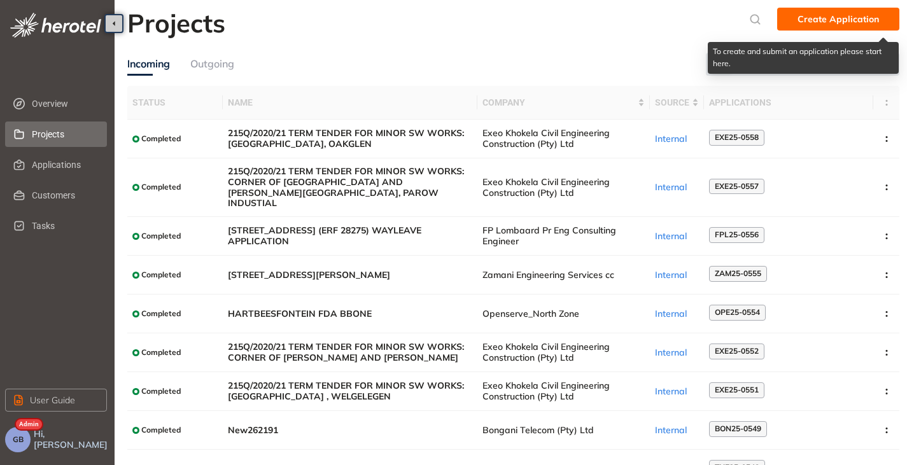
click at [874, 63] on div "To create and submit an application please start here." at bounding box center [803, 58] width 191 height 32
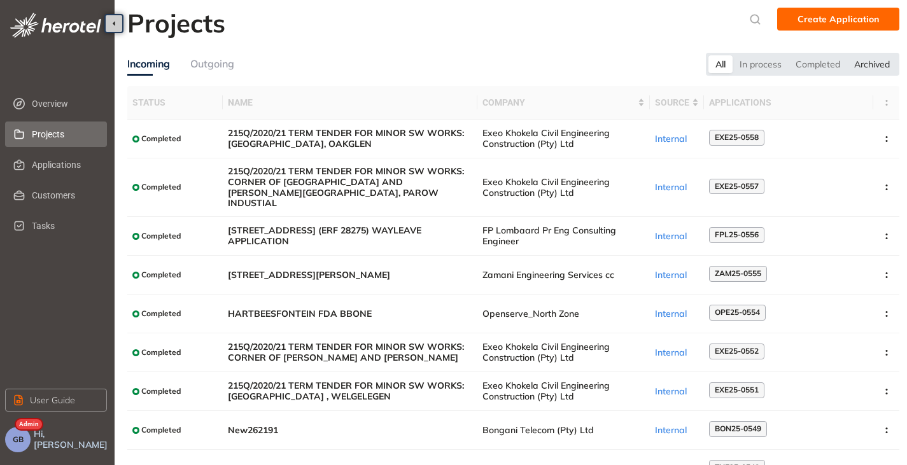
click at [873, 58] on div "Archived" at bounding box center [872, 64] width 50 height 18
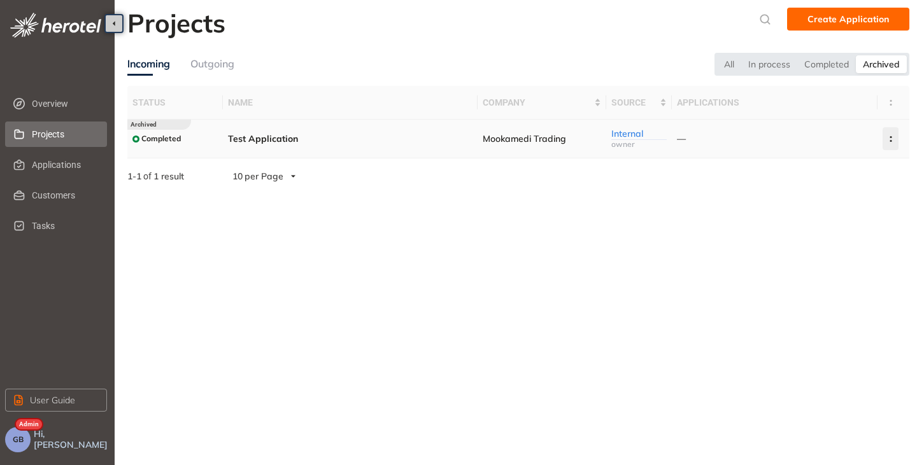
click at [889, 143] on button "button" at bounding box center [890, 138] width 16 height 23
click at [821, 194] on span "Delete project" at bounding box center [828, 194] width 60 height 11
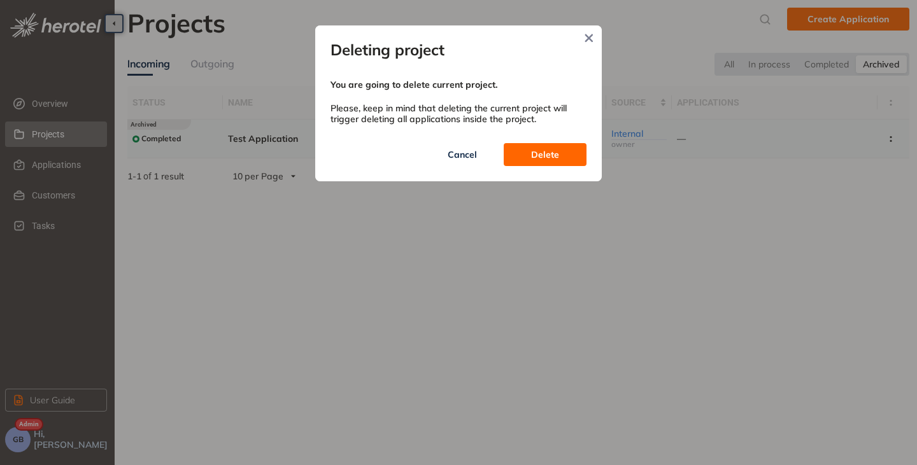
click at [538, 151] on span "Delete" at bounding box center [545, 155] width 28 height 14
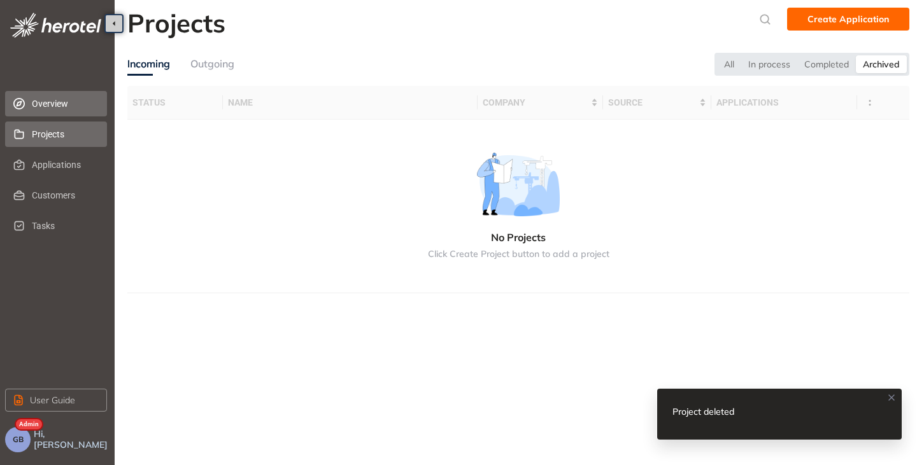
click at [41, 107] on span "Overview" at bounding box center [64, 103] width 65 height 25
